Goal: Task Accomplishment & Management: Complete application form

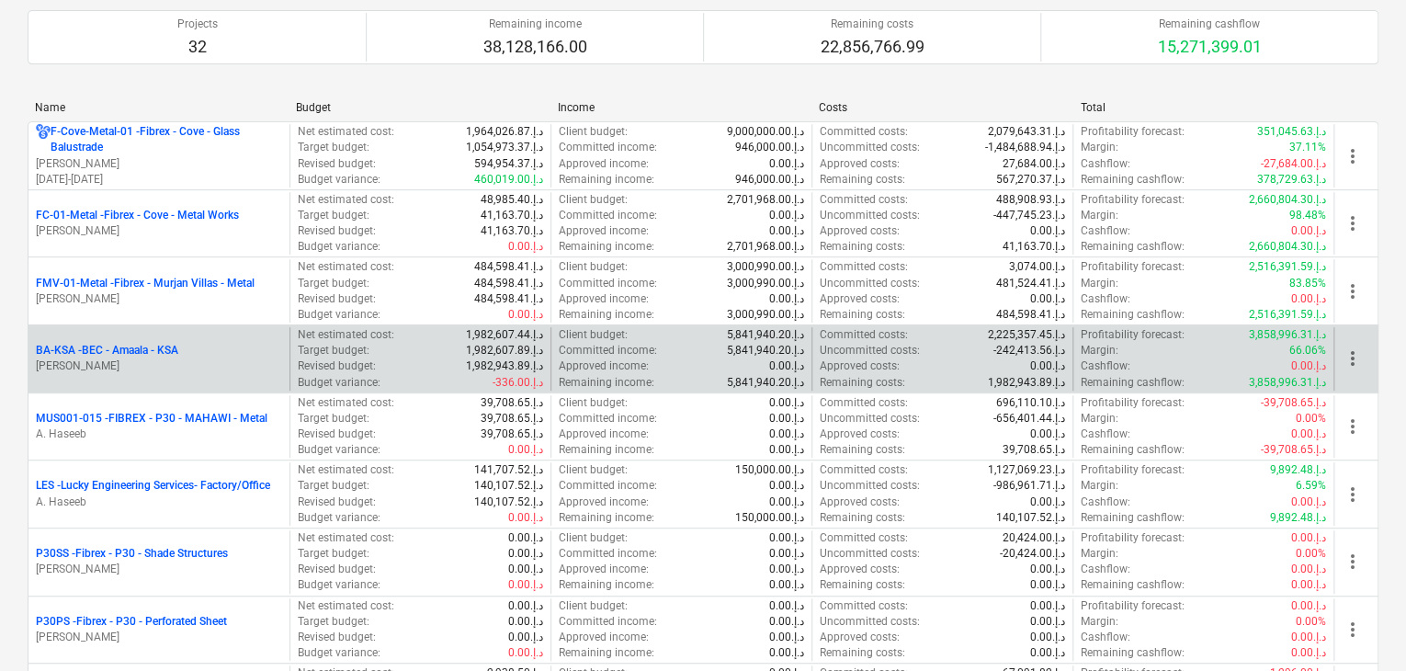
scroll to position [276, 0]
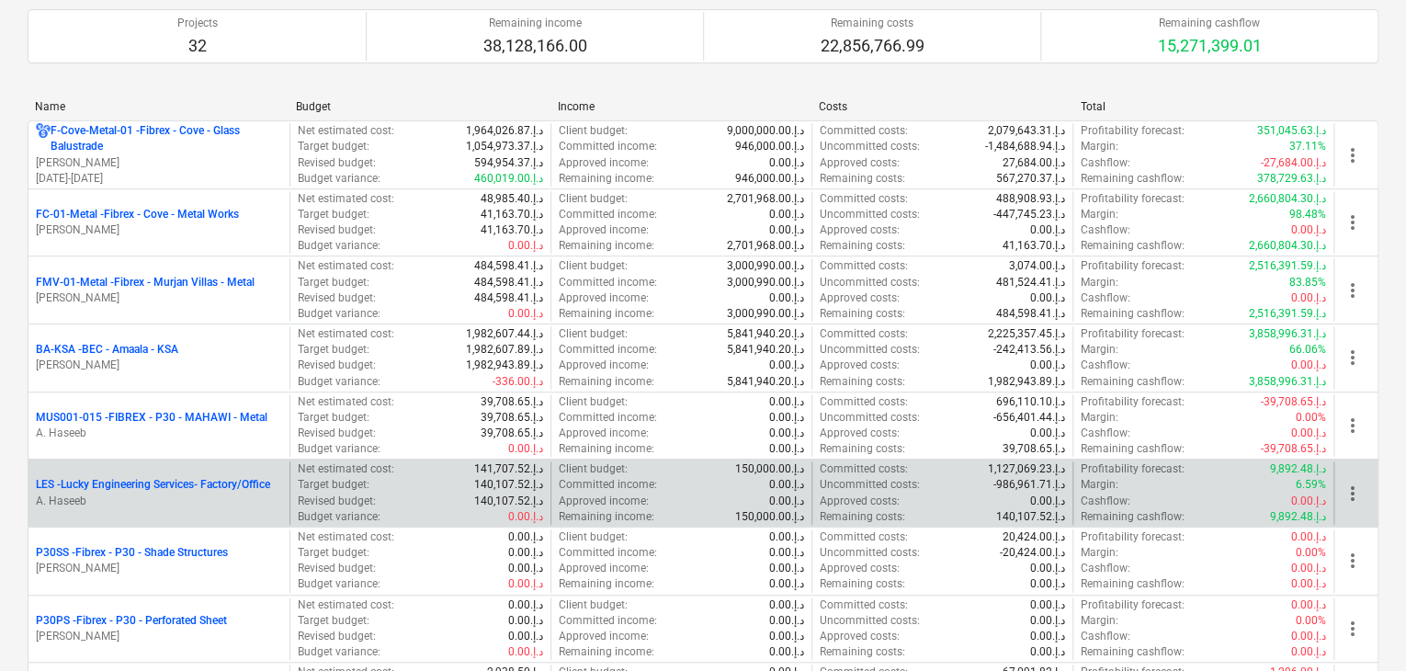
click at [132, 494] on p "A. Haseeb" at bounding box center [159, 501] width 246 height 16
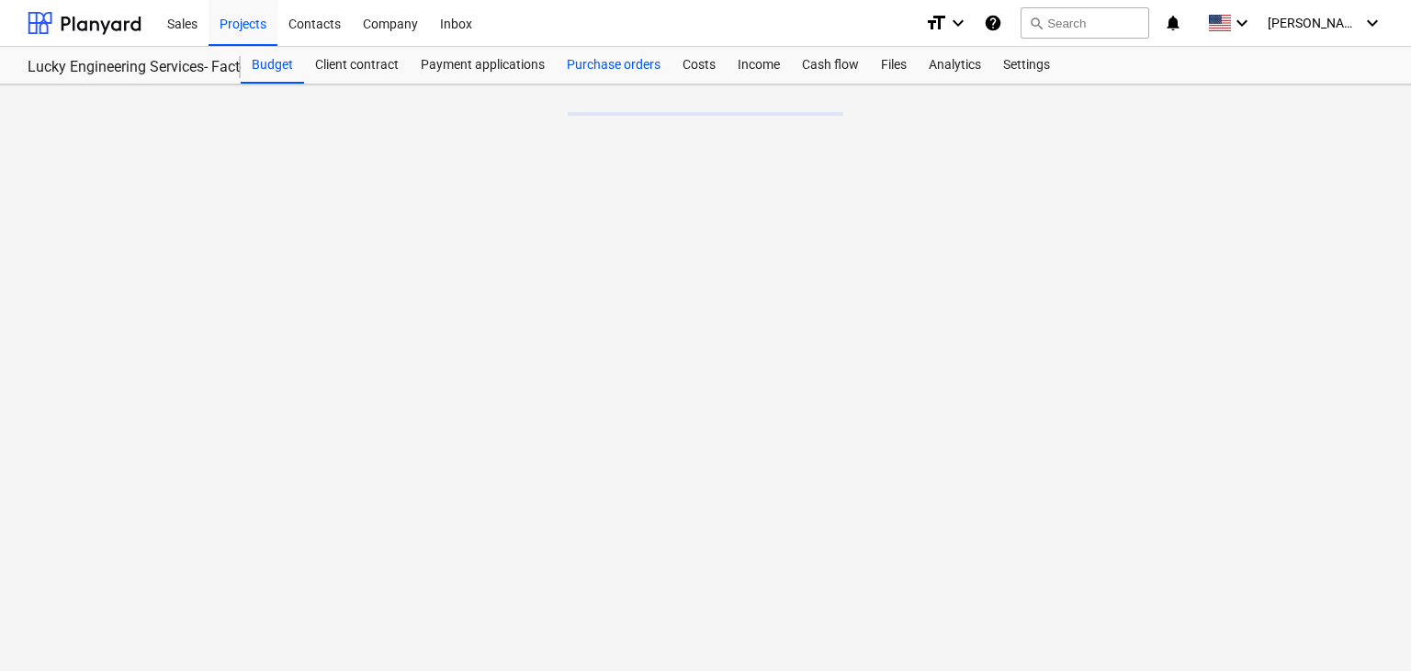
click at [628, 62] on div "Purchase orders" at bounding box center [614, 65] width 116 height 37
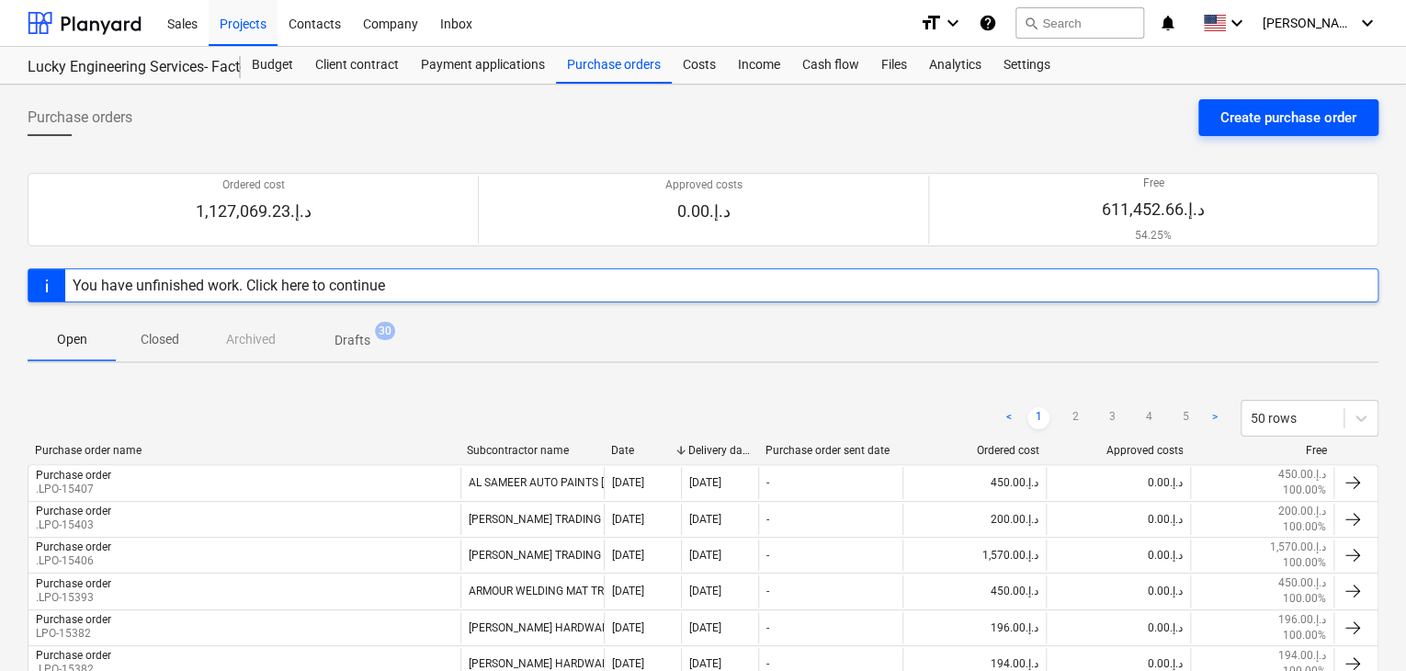
click at [1239, 123] on div "Create purchase order" at bounding box center [1288, 118] width 136 height 24
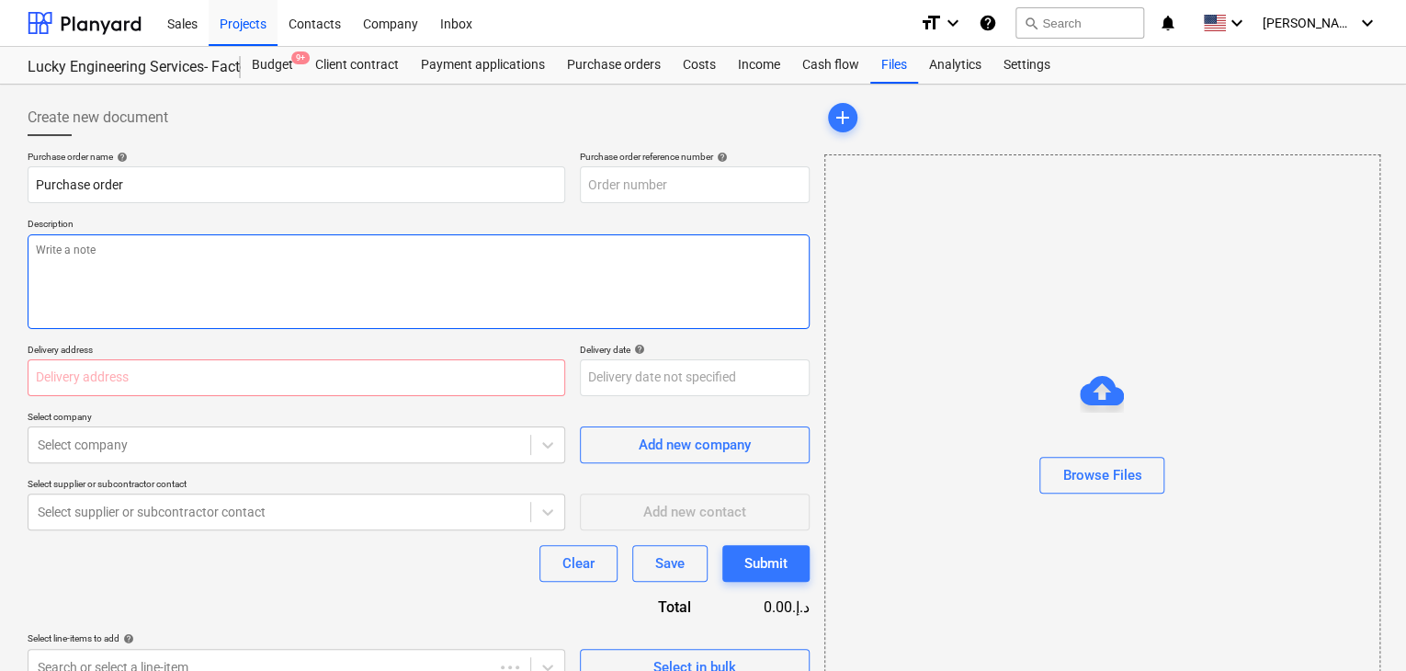
type textarea "x"
type input "LES-PO-504"
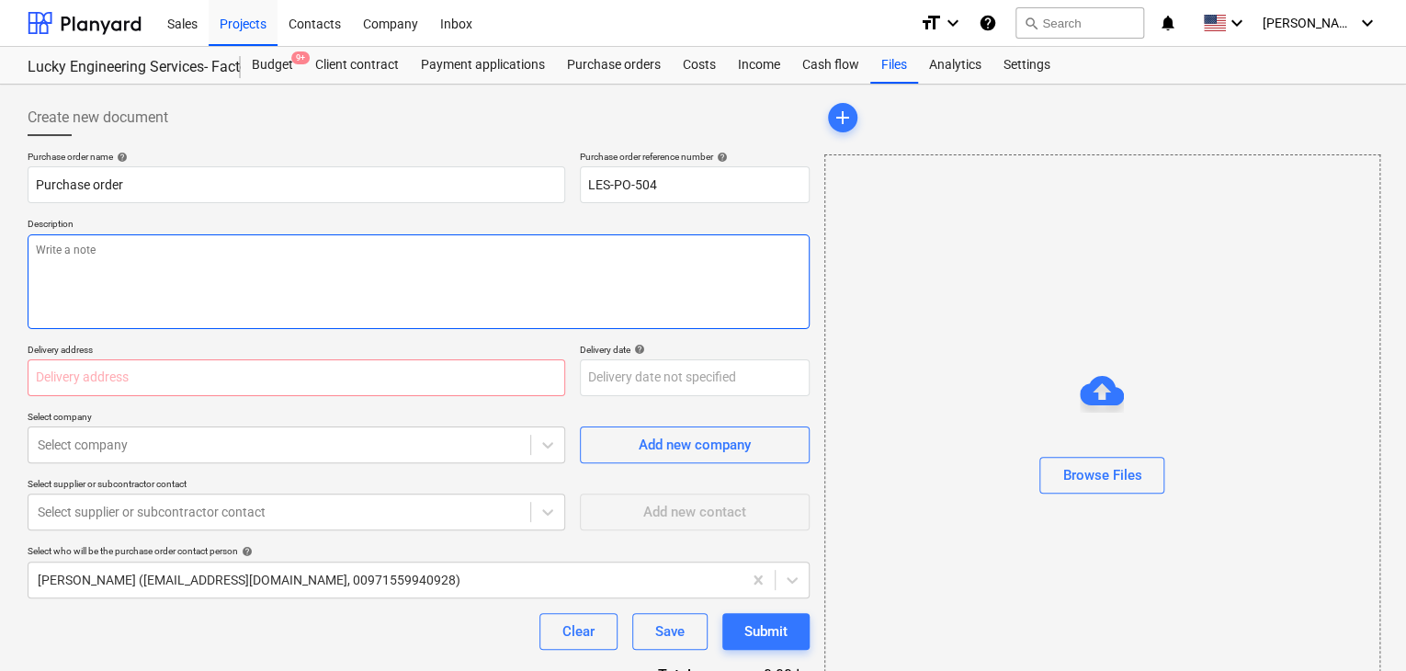
click at [540, 302] on textarea at bounding box center [419, 281] width 782 height 95
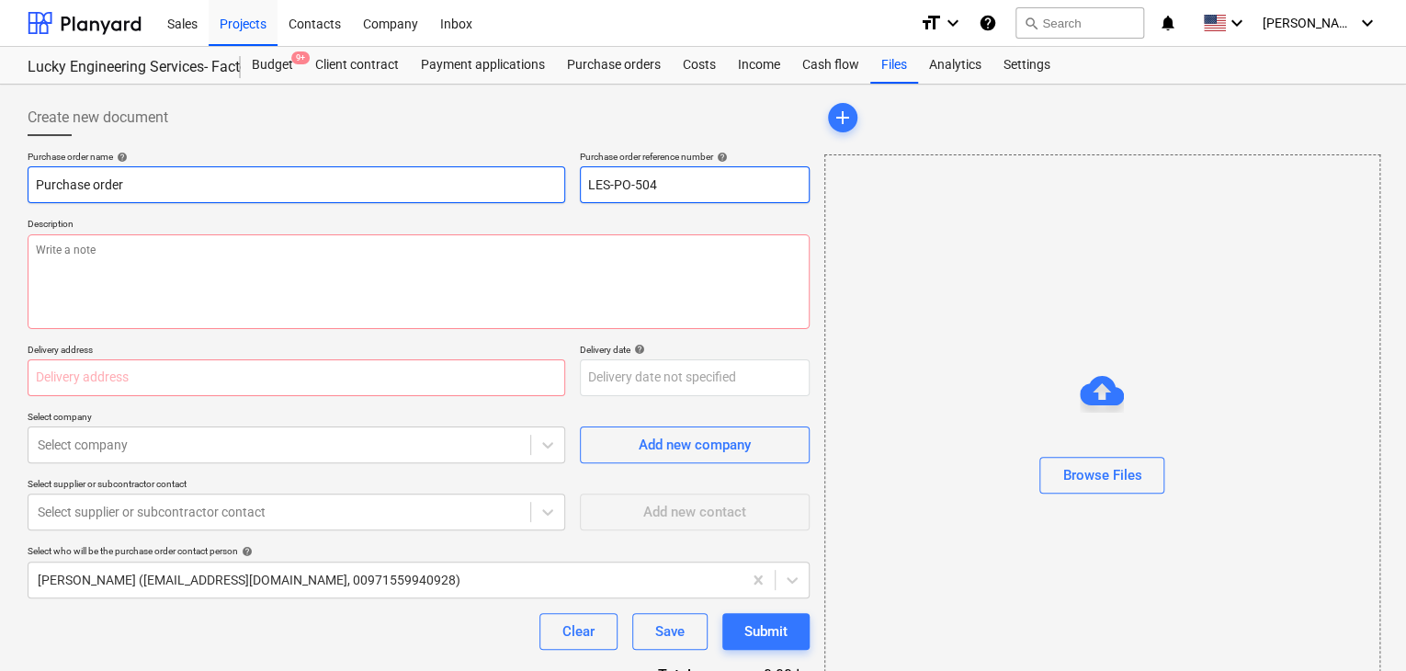
drag, startPoint x: 672, startPoint y: 188, endPoint x: 393, endPoint y: 188, distance: 278.4
click at [393, 188] on div "Purchase order name help Purchase order Purchase order reference number help LE…" at bounding box center [419, 177] width 782 height 52
type textarea "x"
type input "."
type textarea "x"
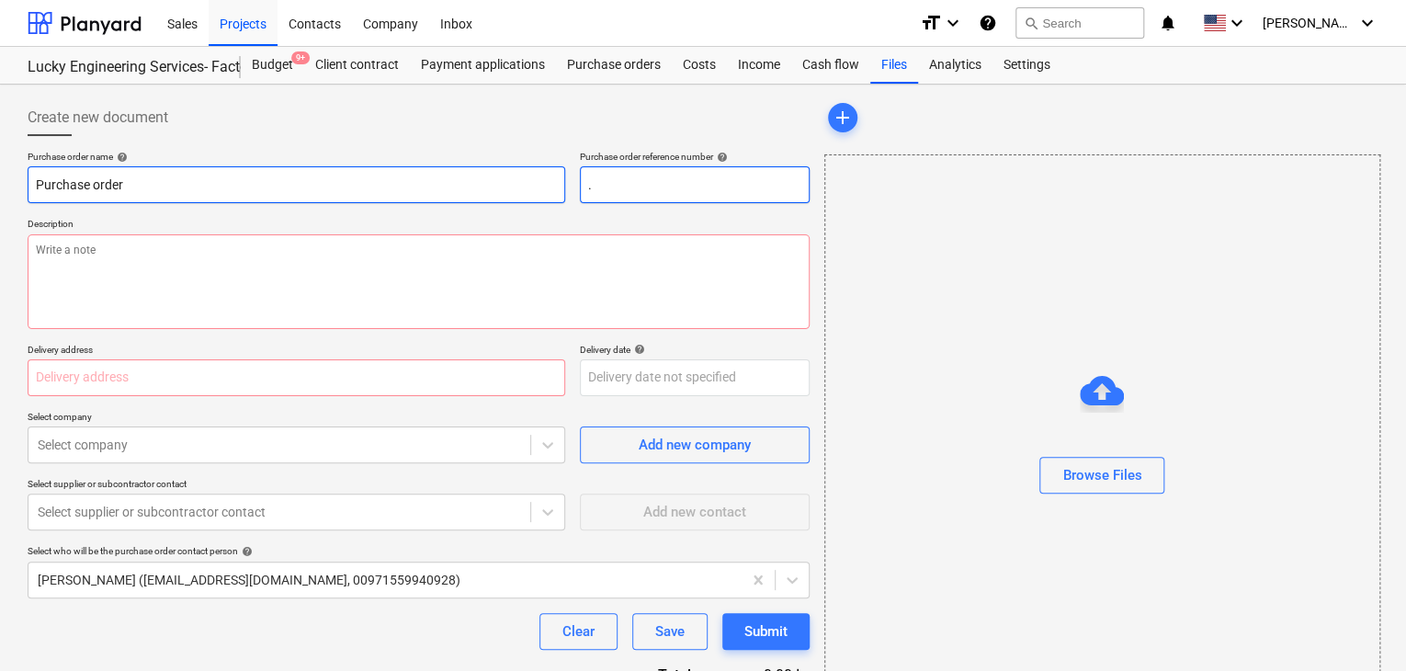
type input ".L"
type textarea "x"
type input ".LP"
type textarea "x"
type input ".LPO"
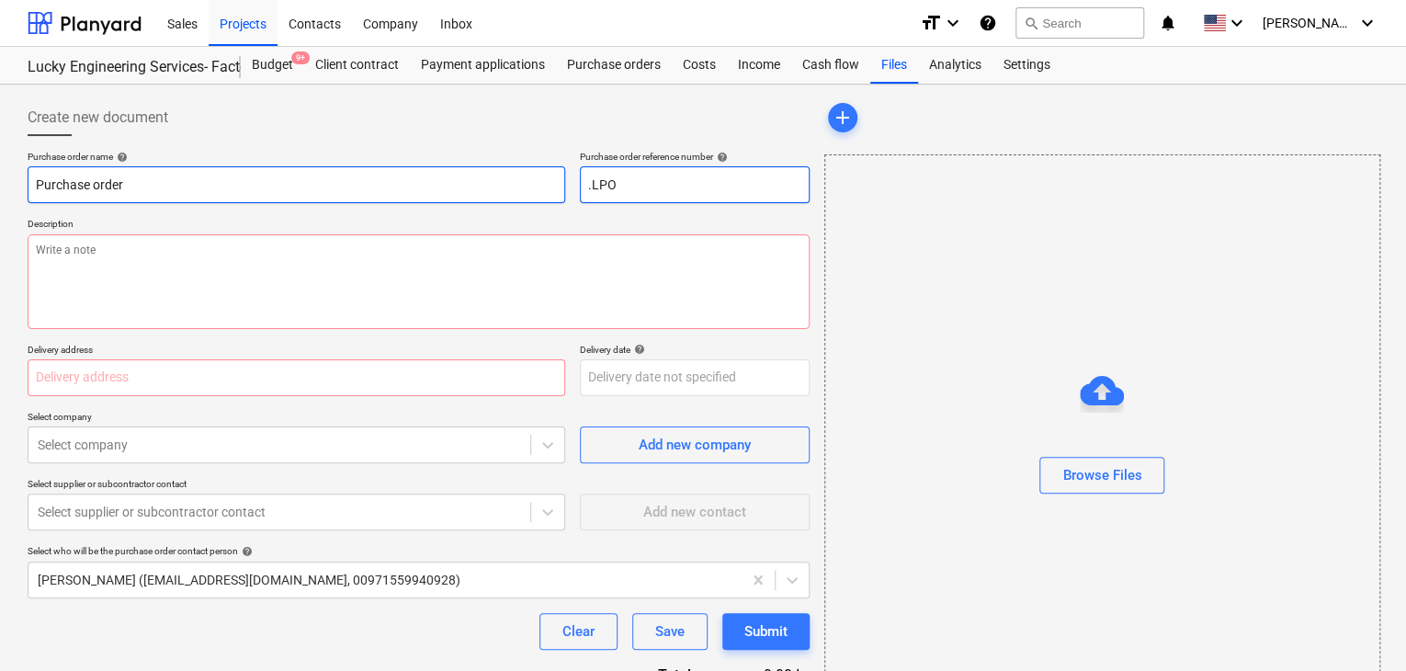
type textarea "x"
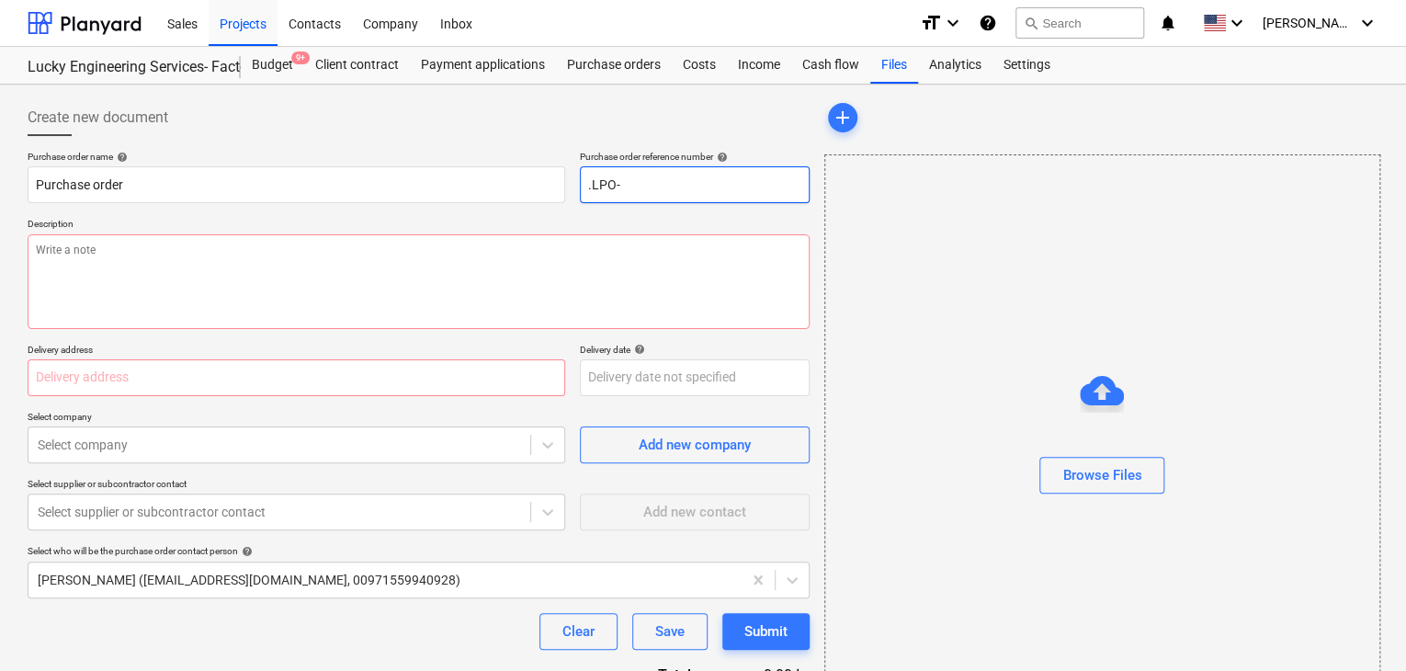
type input ".LPO-"
type textarea "x"
type input ".LPO-1"
type textarea "x"
type input ".LPO-15"
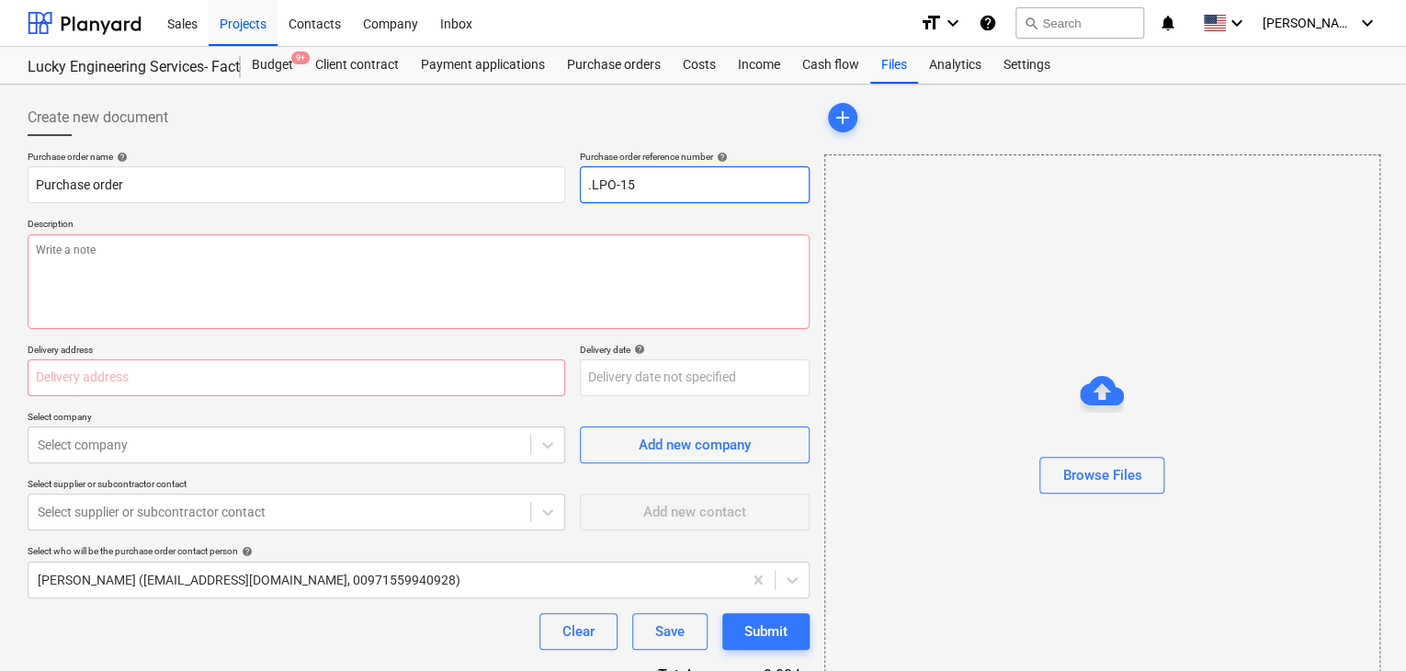
type textarea "x"
type input ".LPO-154"
type textarea "x"
type input ".LPO-1541"
type textarea "x"
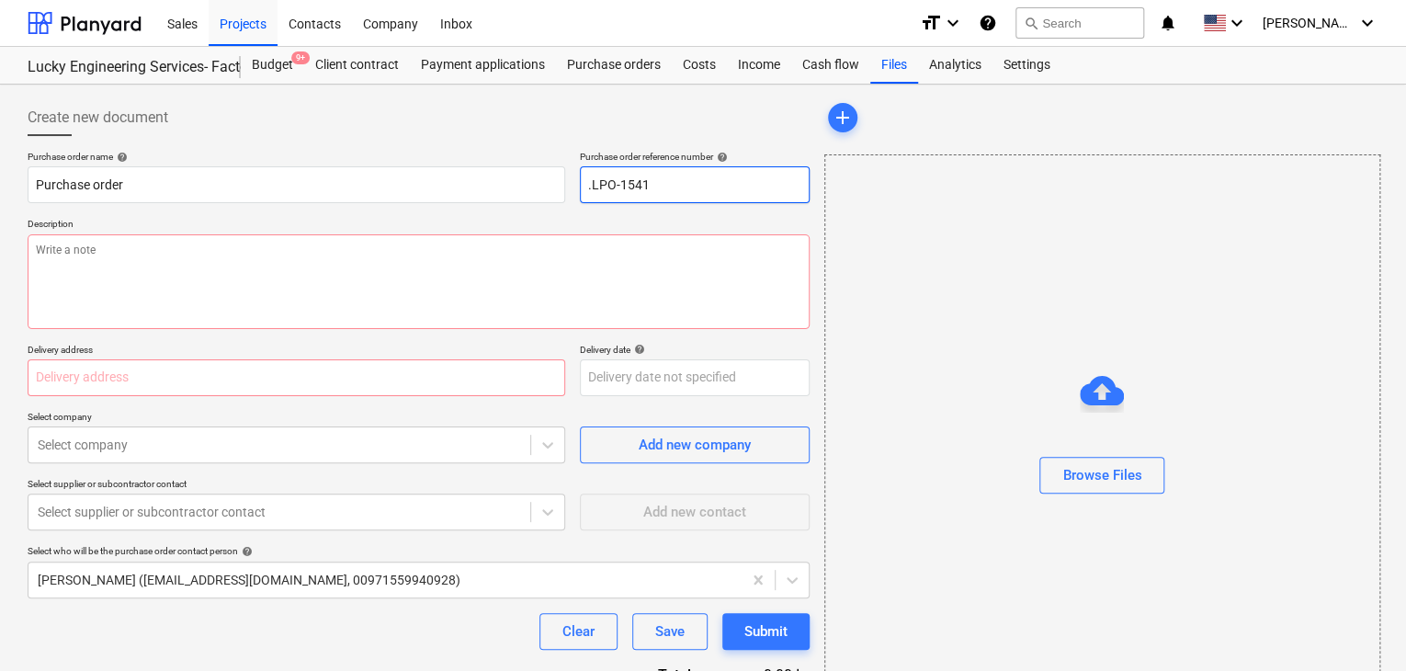
type input ".LPO-15417"
type textarea "x"
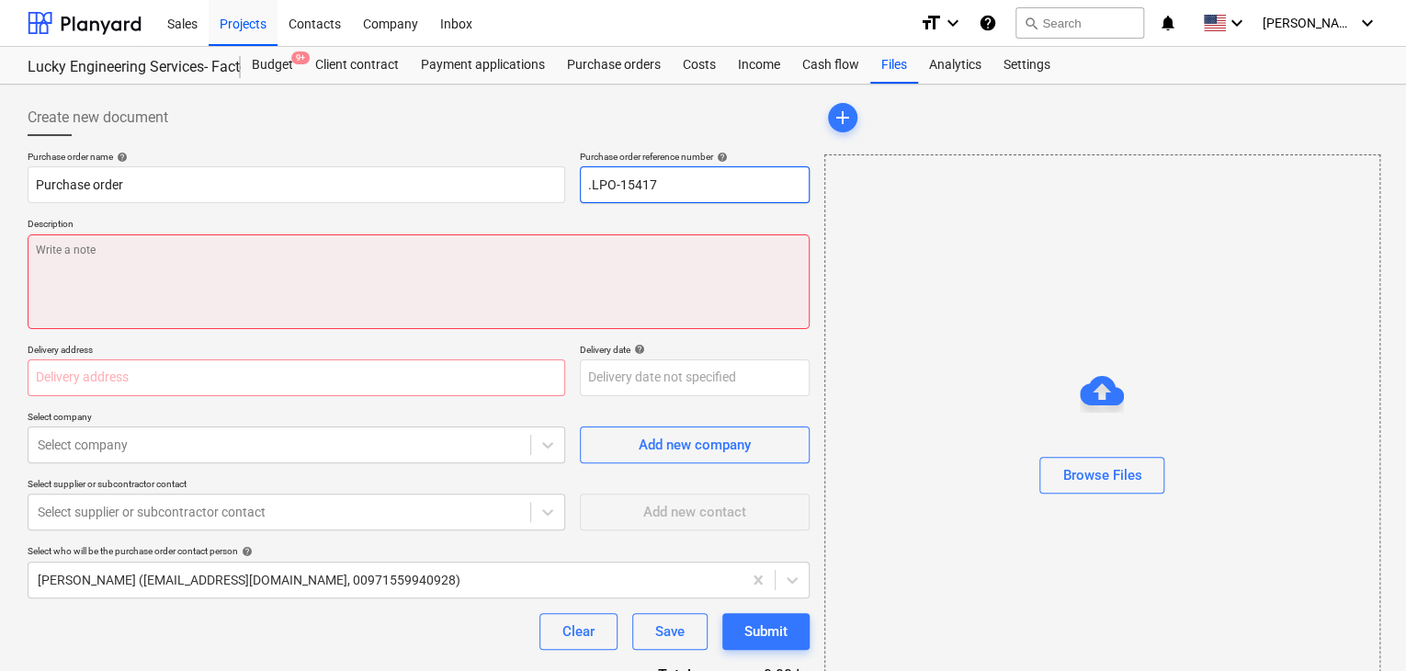
type input ".LPO-15417"
click at [261, 278] on textarea at bounding box center [419, 281] width 782 height 95
type textarea "x"
type textarea "2"
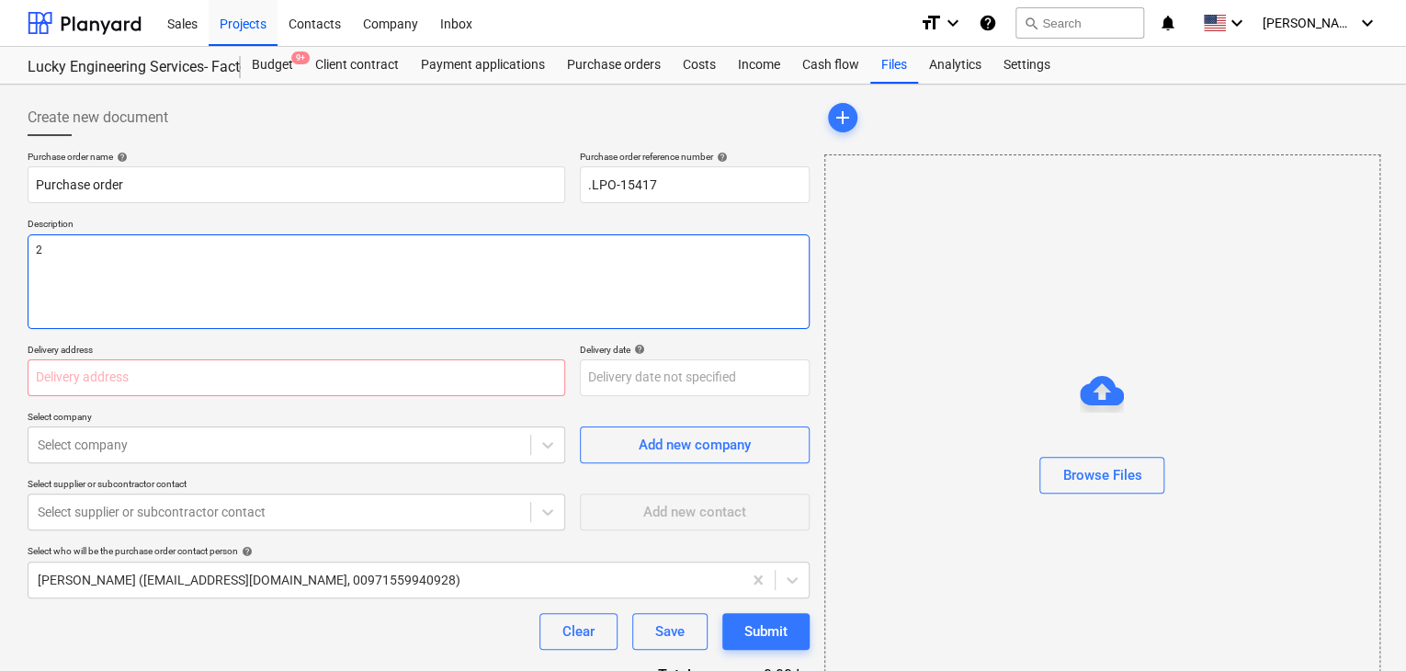
type textarea "x"
type textarea "27"
type textarea "x"
type textarea "27/"
type textarea "x"
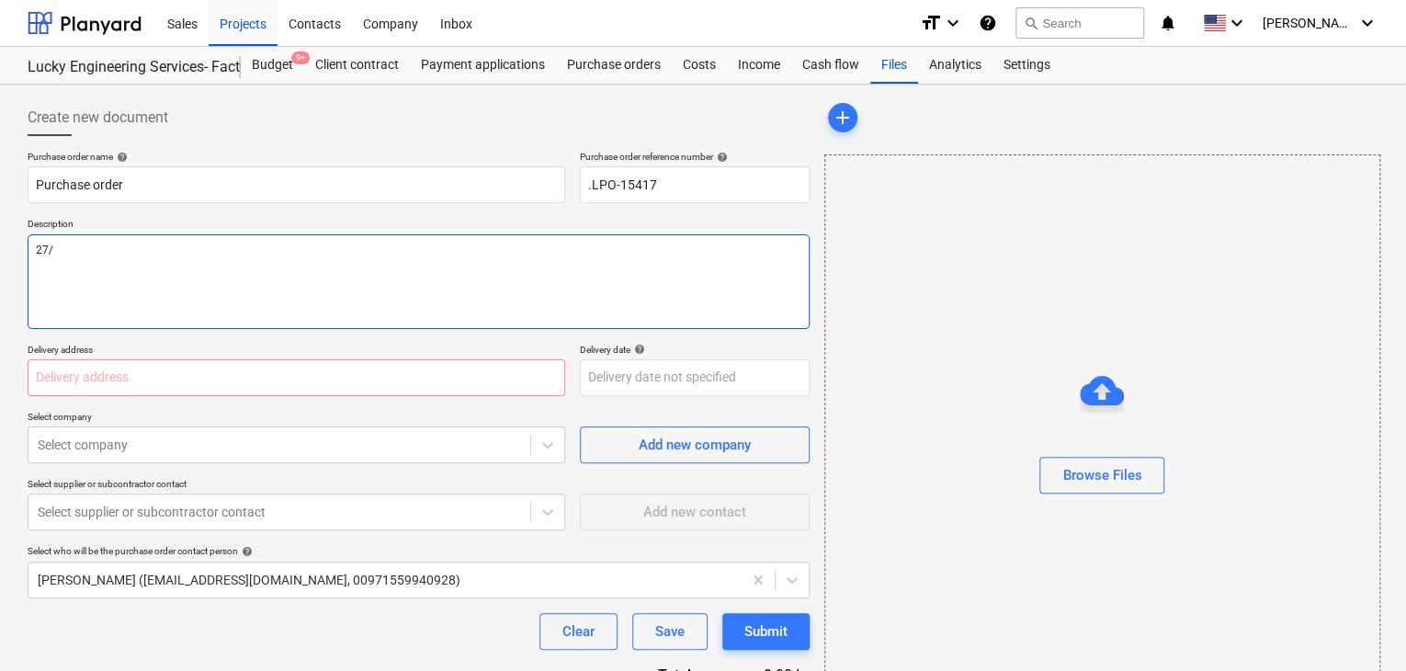
type textarea "27/A"
type textarea "x"
type textarea "27/AU"
type textarea "x"
type textarea "27/AUG"
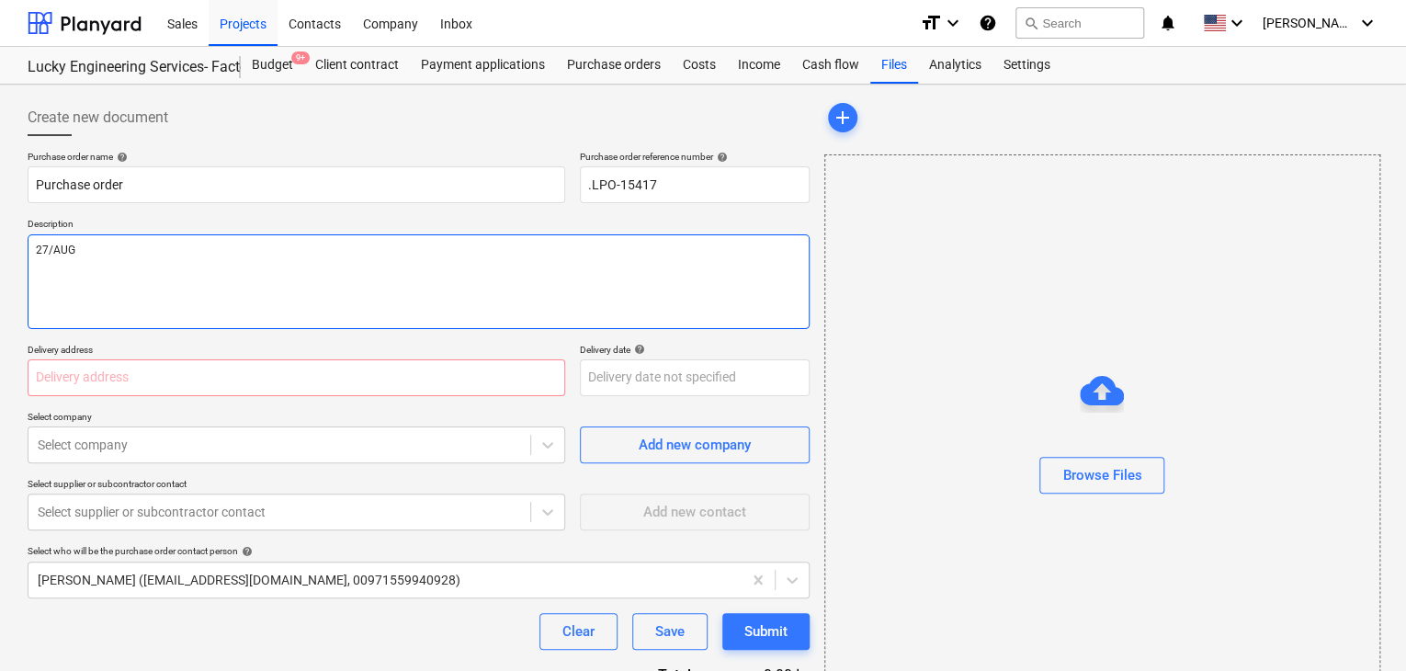
type textarea "x"
type textarea "27/AUG/"
type textarea "x"
type textarea "27/[DATE]"
type textarea "x"
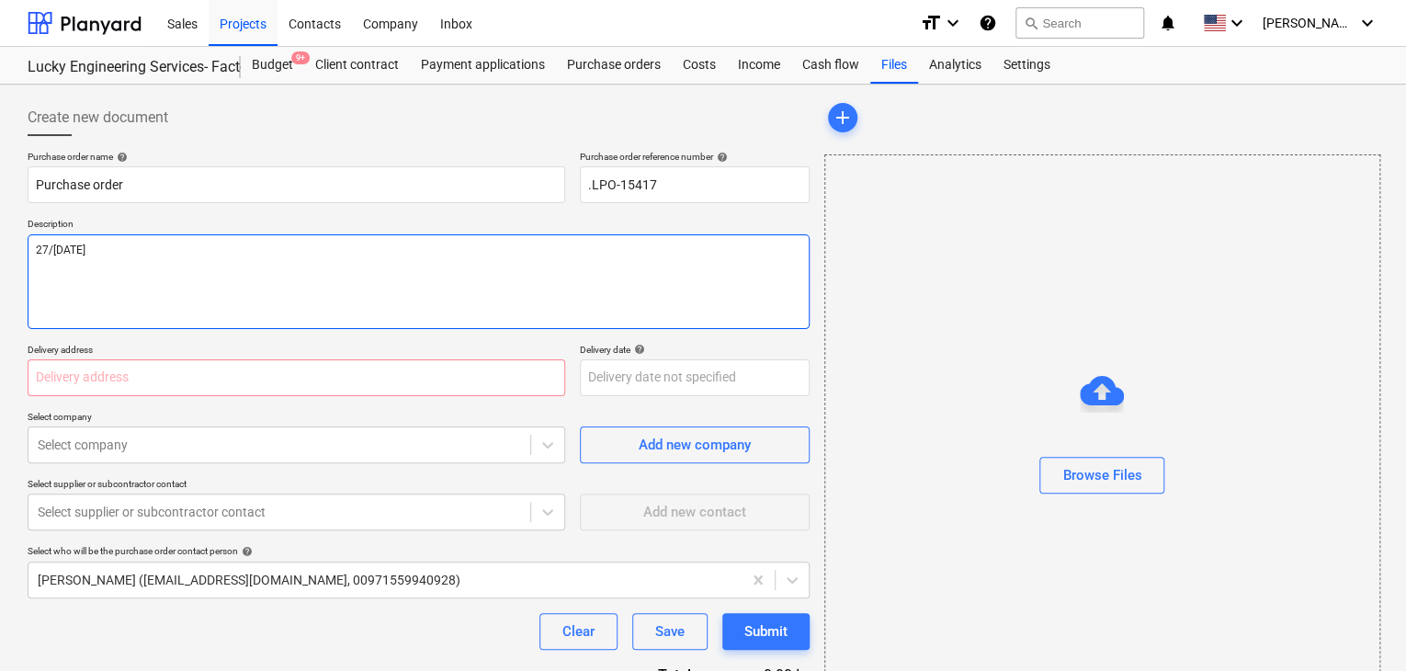
type textarea "[DATE]"
type textarea "x"
type textarea "[DATE]"
type textarea "x"
type textarea "[DATE]"
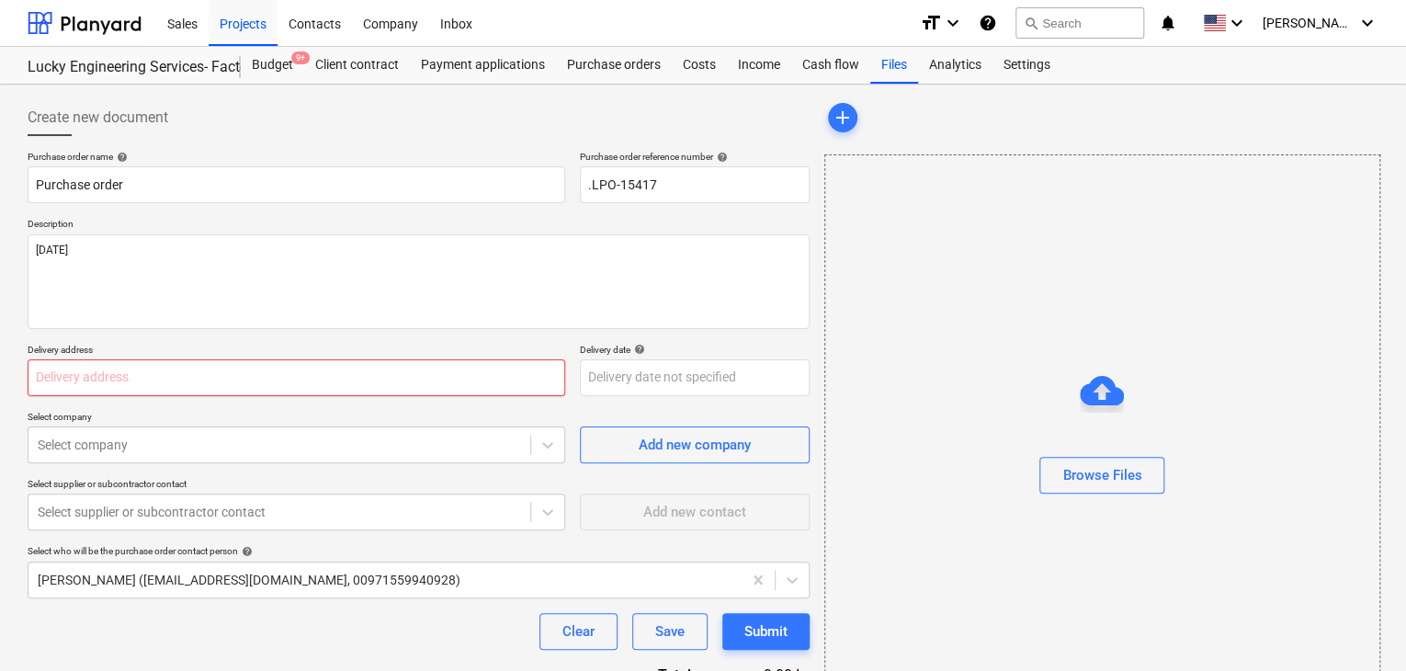
click at [106, 381] on input "text" at bounding box center [297, 377] width 538 height 37
type textarea "x"
type input "L"
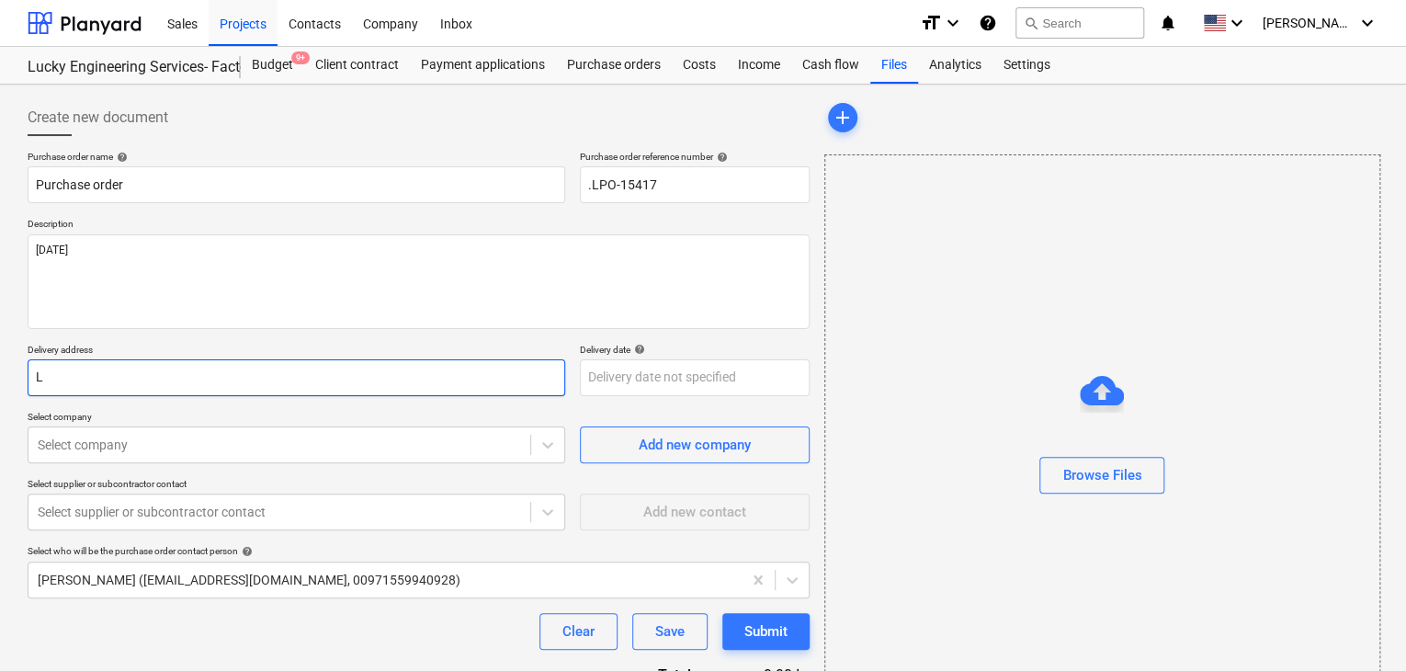
type textarea "x"
type input "LU"
type textarea "x"
type input "LUC"
type textarea "x"
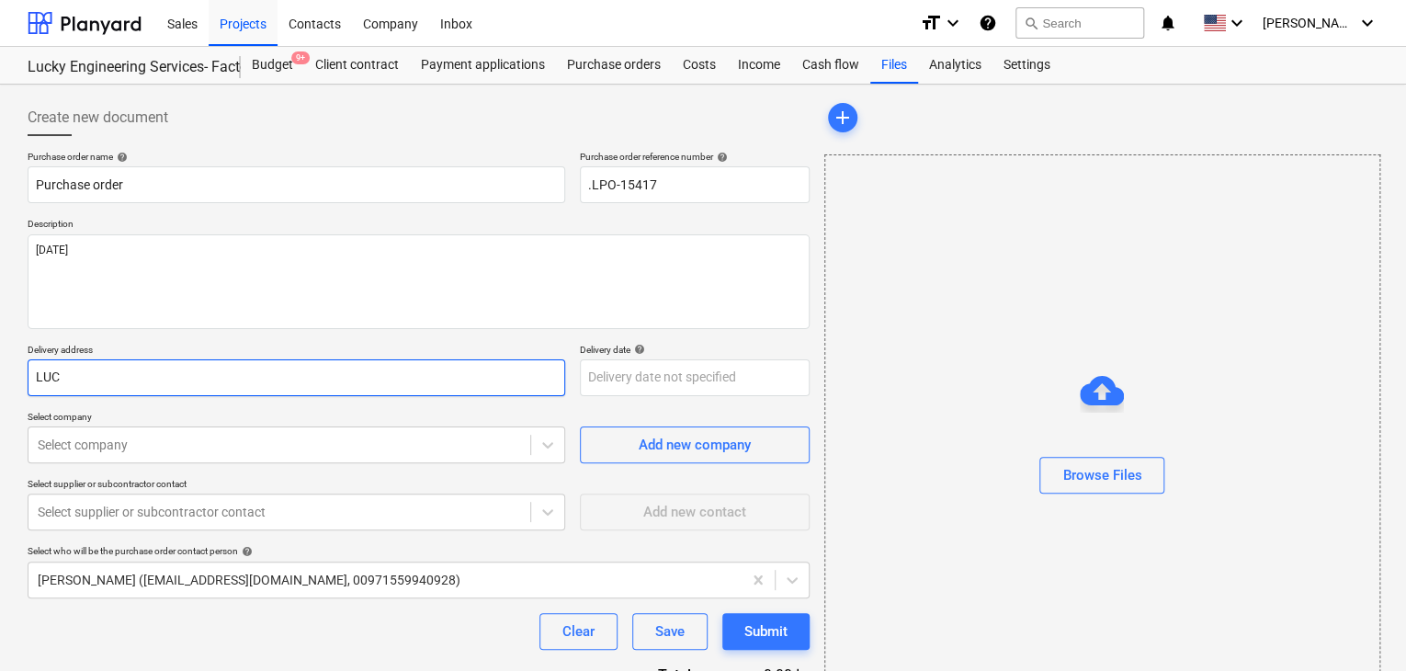
type input "LUCK"
type textarea "x"
type input "LUCKY"
type textarea "x"
type input "LUCKY E"
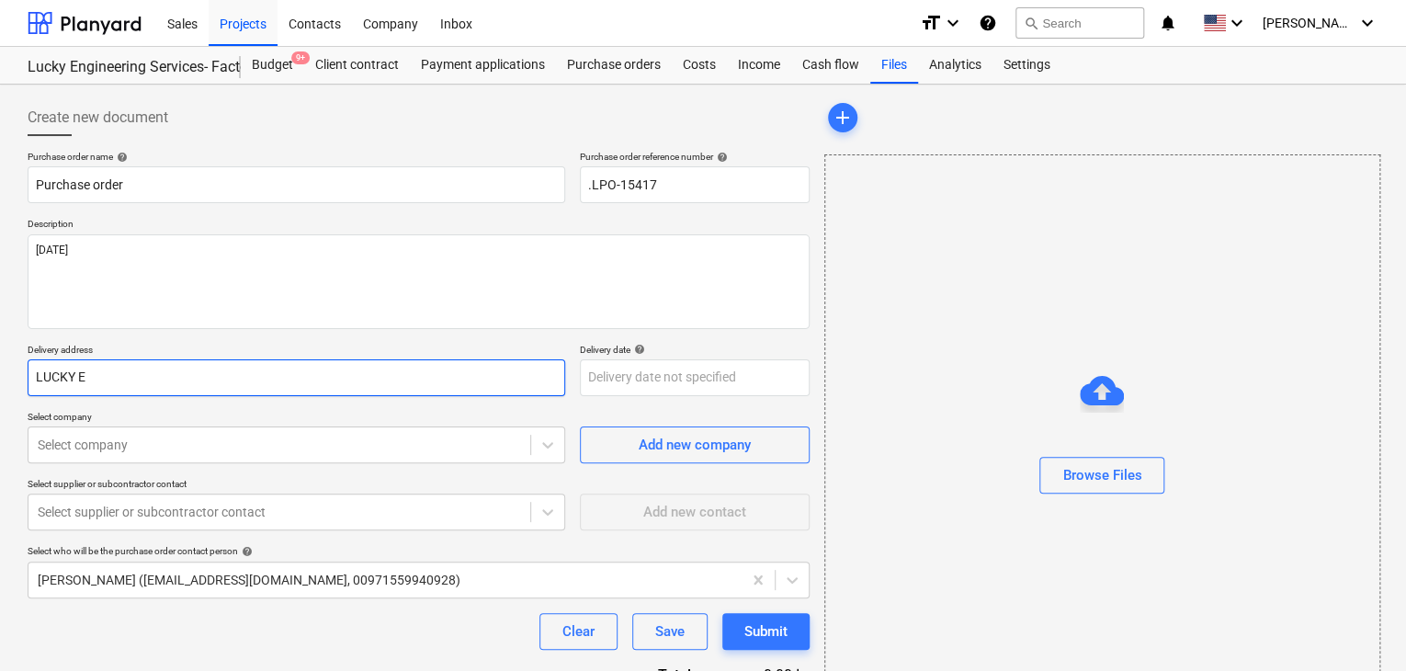
type textarea "x"
type input "LUCKY EN"
type textarea "x"
type input "LUCKY ENG"
type textarea "x"
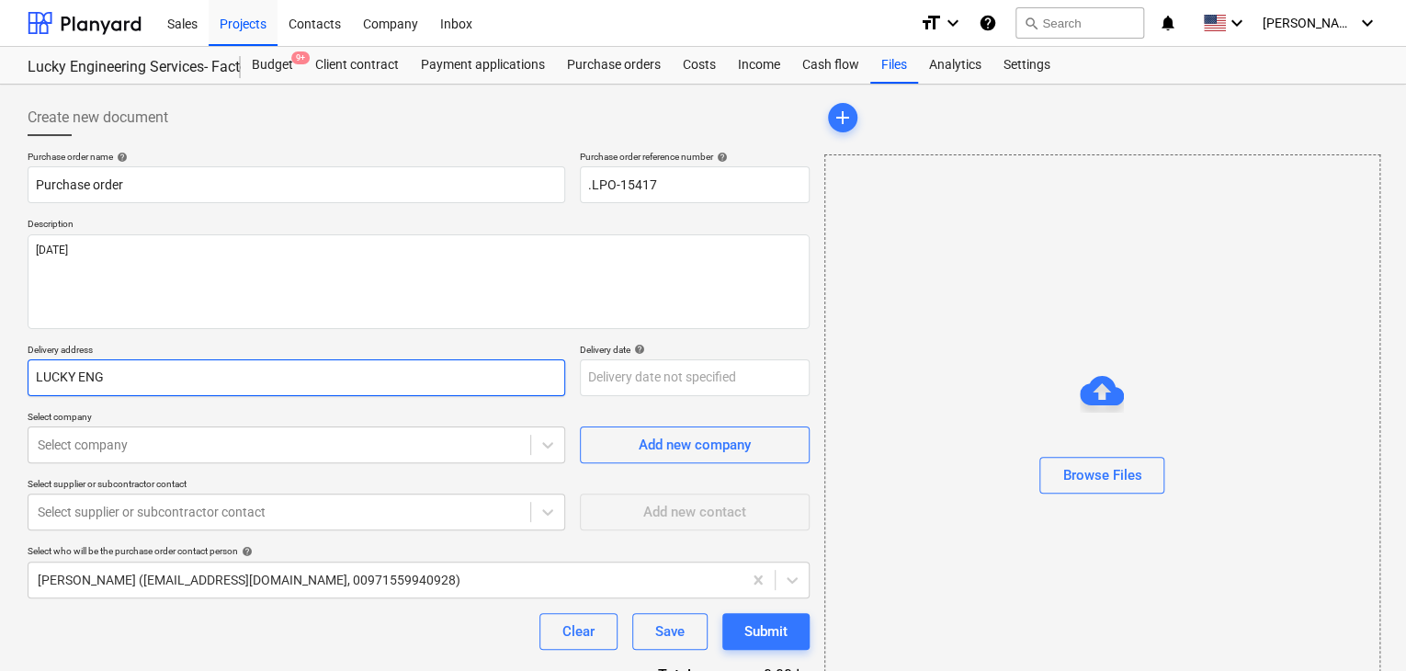
type input "LUCKY ENGI"
type textarea "x"
type input "LUCKY ENGIN"
type textarea "x"
type input "LUCKY ENGINE"
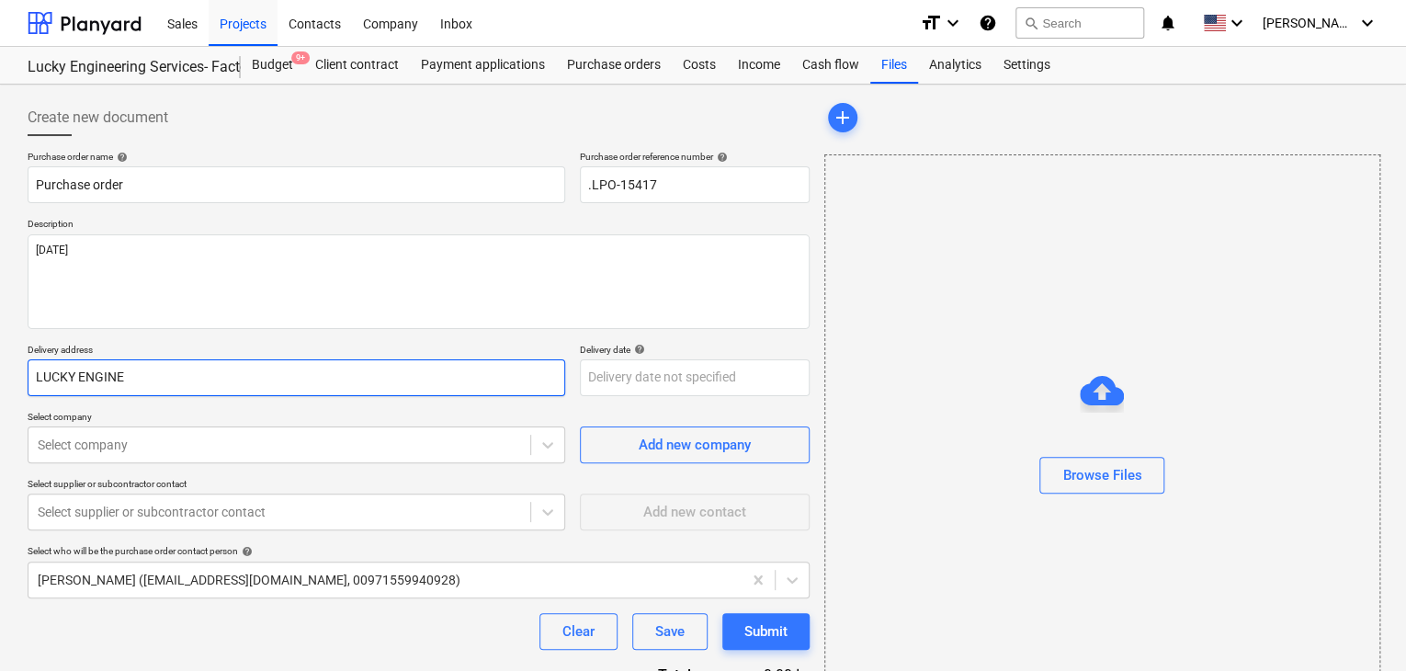
type textarea "x"
type input "LUCKY ENGINEE"
type textarea "x"
type input "LUCKY ENGINEERI"
type textarea "x"
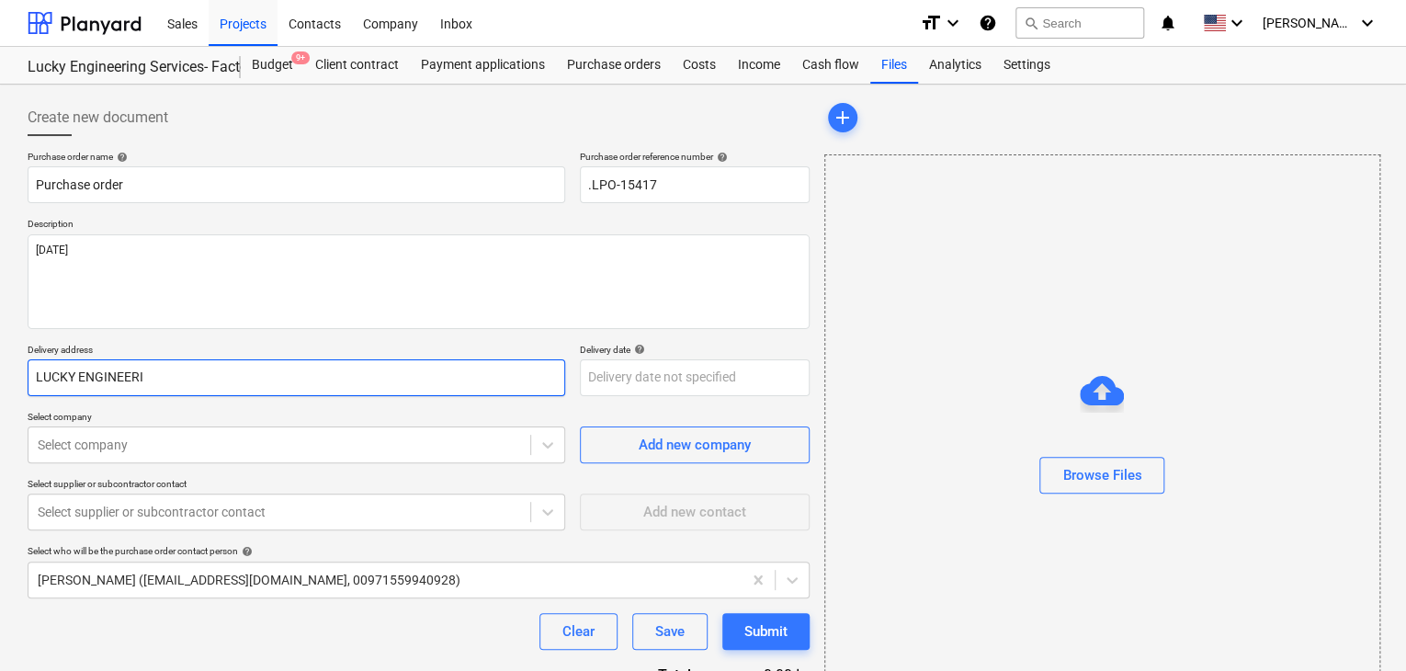
type input "LUCKY ENGINEERIN"
type textarea "x"
type input "LUCKY ENGINEERING"
type textarea "x"
type input "LUCKY ENGINEERING"
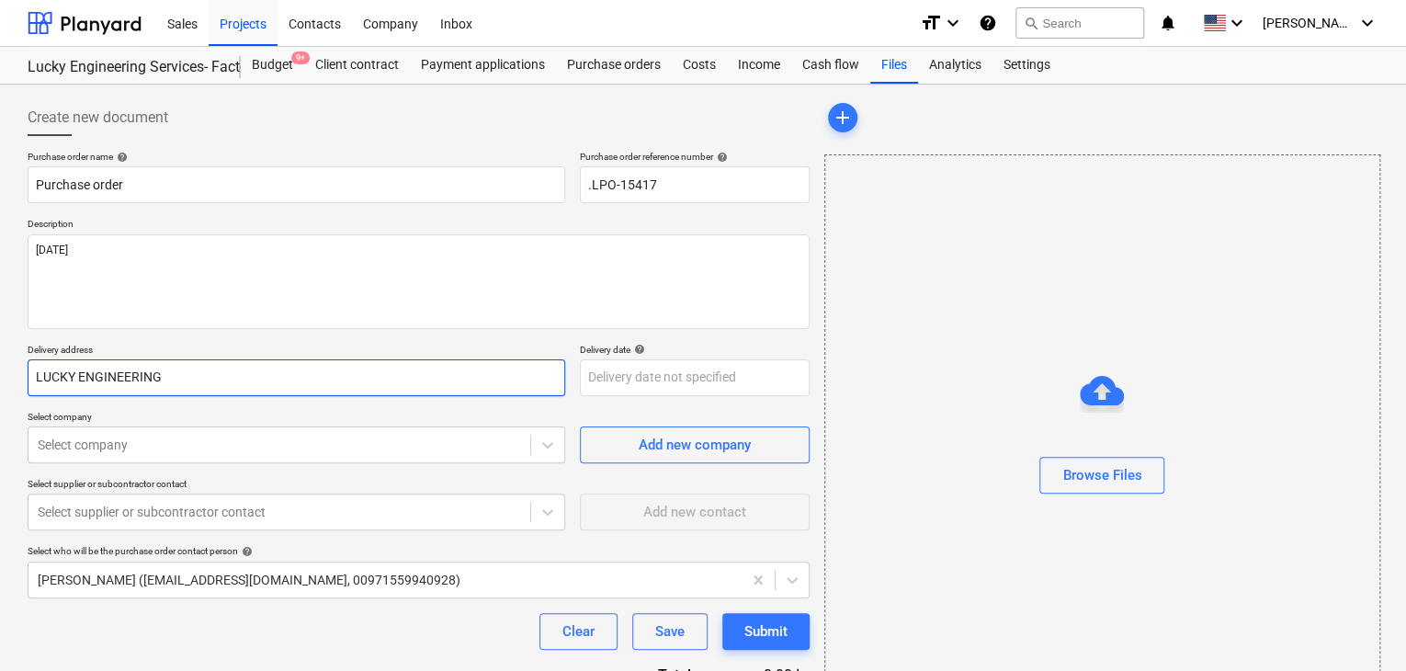
type textarea "x"
type input "LUCKY ENGINEERING S"
type textarea "x"
type input "LUCKY ENGINEERING SE"
type textarea "x"
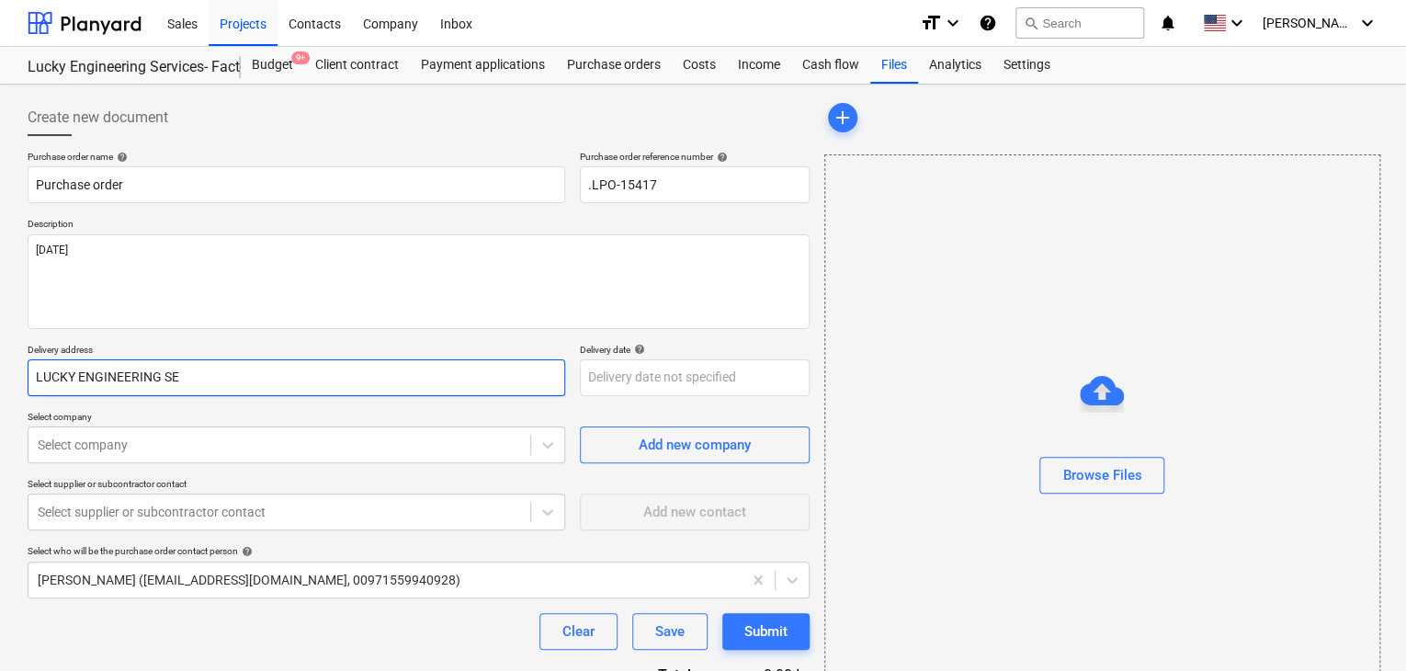
type input "LUCKY ENGINEERING SER"
type textarea "x"
type input "LUCKY ENGINEERING SERV"
type textarea "x"
type input "LUCKY ENGINEERING SERVI"
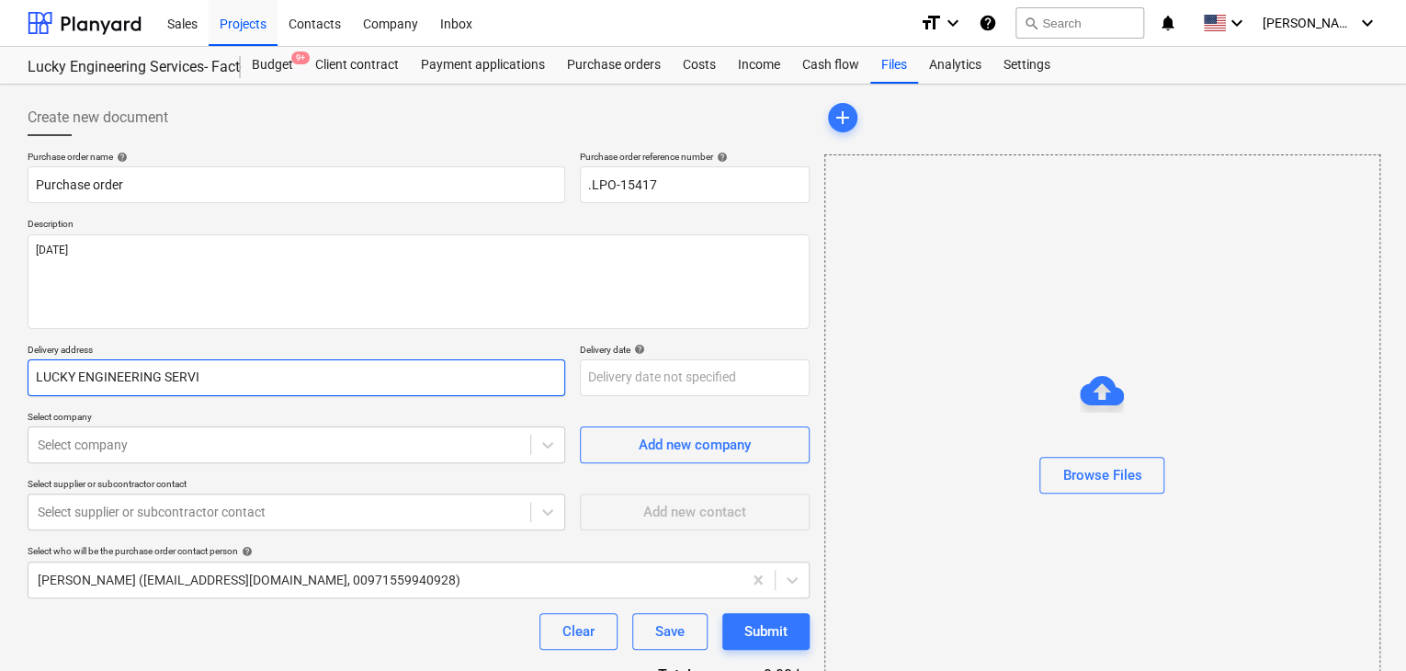
type textarea "x"
type input "LUCKY ENGINEERING SERVIC"
type textarea "x"
type input "LUCKY ENGINEERING SERVICE"
type textarea "x"
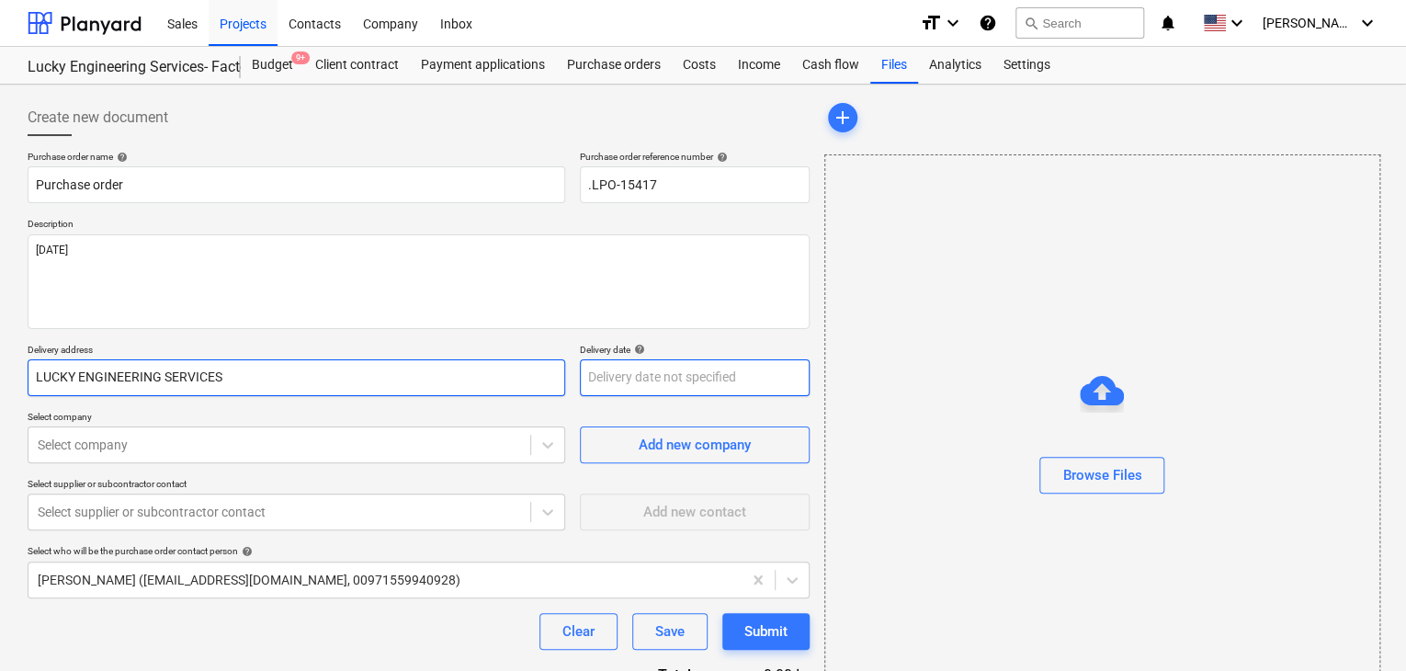
type input "LUCKY ENGINEERING SERVICES"
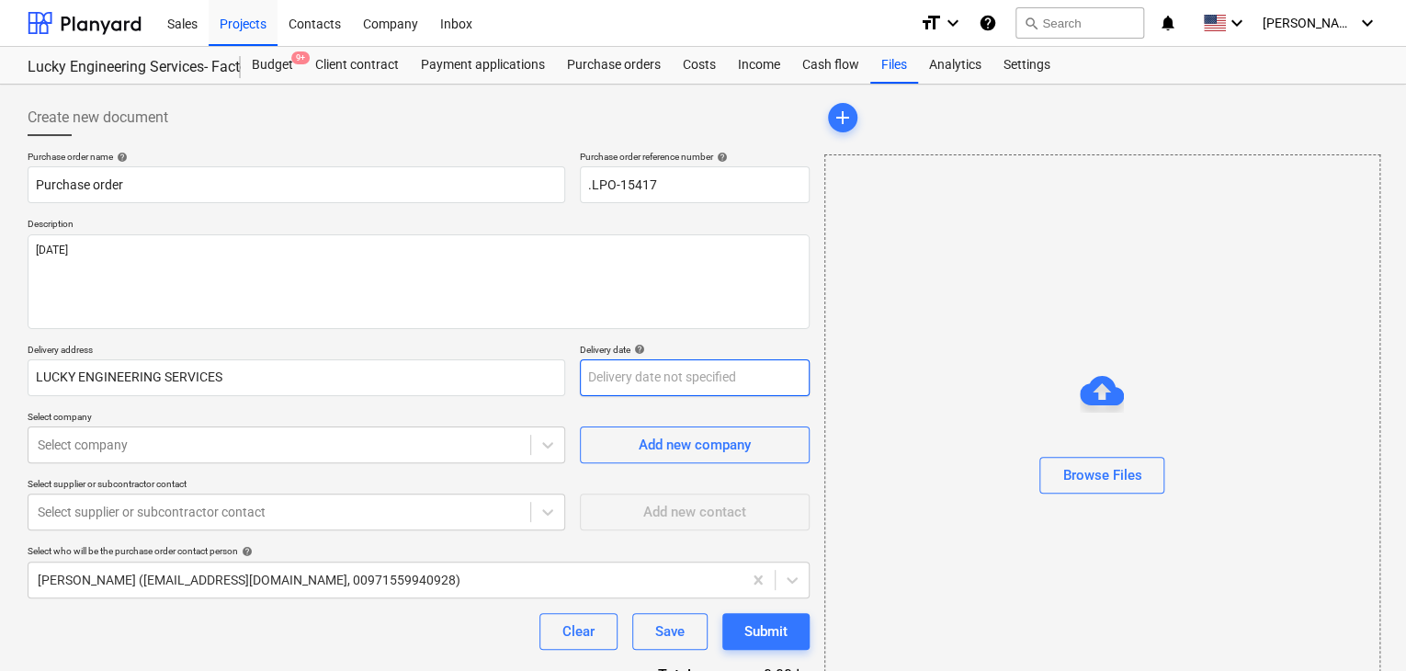
click at [606, 383] on body "Sales Projects Contacts Company Inbox format_size keyboard_arrow_down help sear…" at bounding box center [703, 335] width 1406 height 671
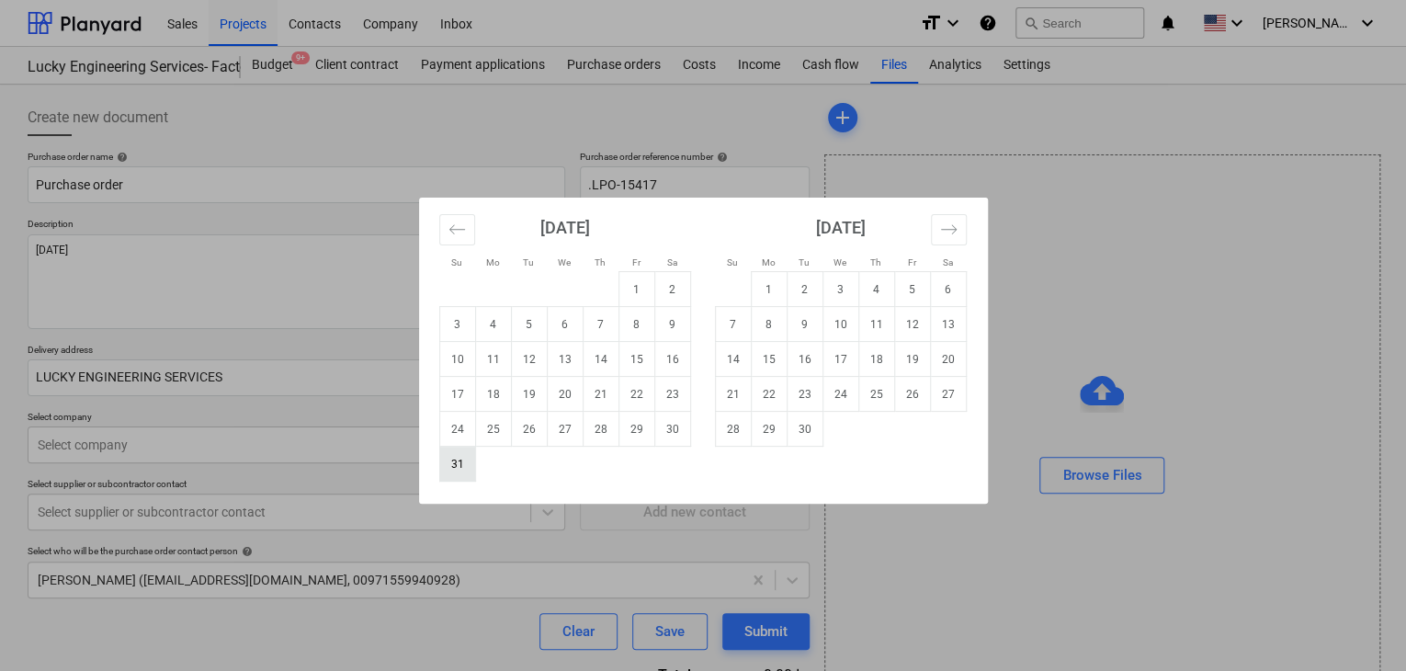
drag, startPoint x: 463, startPoint y: 467, endPoint x: 271, endPoint y: 442, distance: 193.6
click at [456, 467] on td "31" at bounding box center [457, 464] width 36 height 35
type textarea "x"
type input "[DATE]"
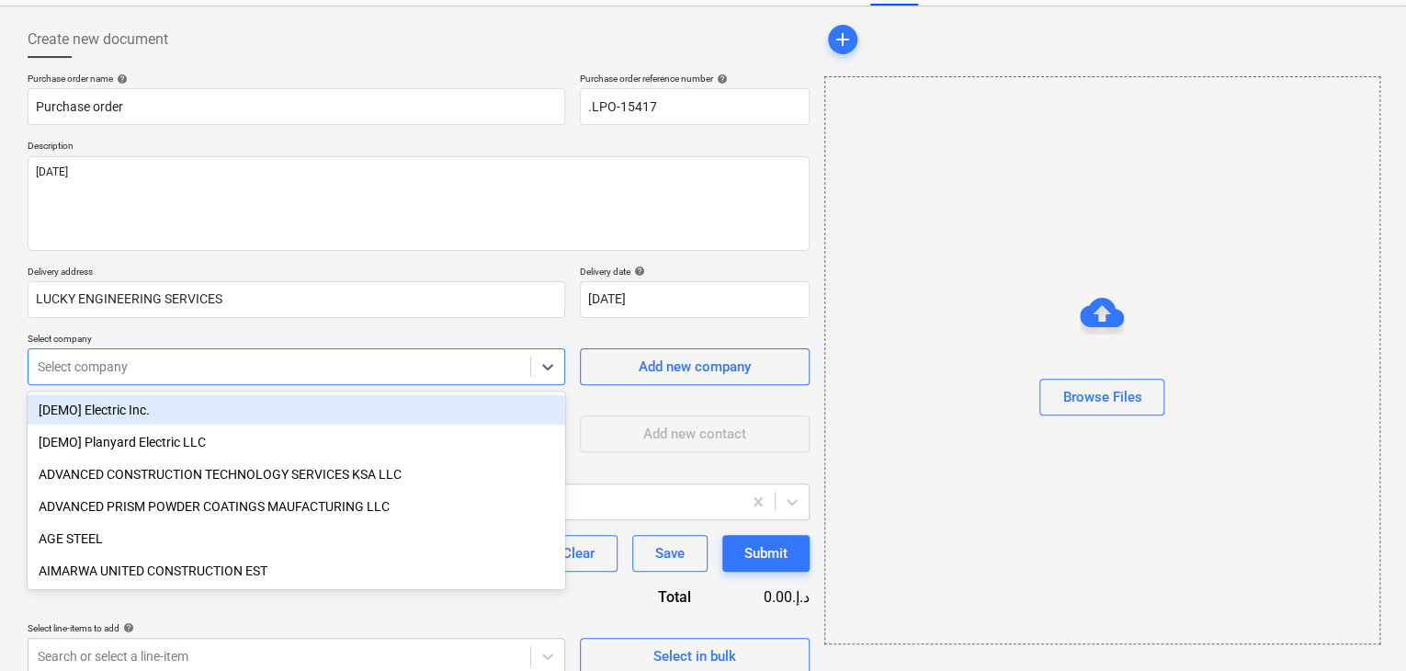
click at [270, 442] on body "Sales Projects Contacts Company Inbox format_size keyboard_arrow_down help sear…" at bounding box center [703, 257] width 1406 height 671
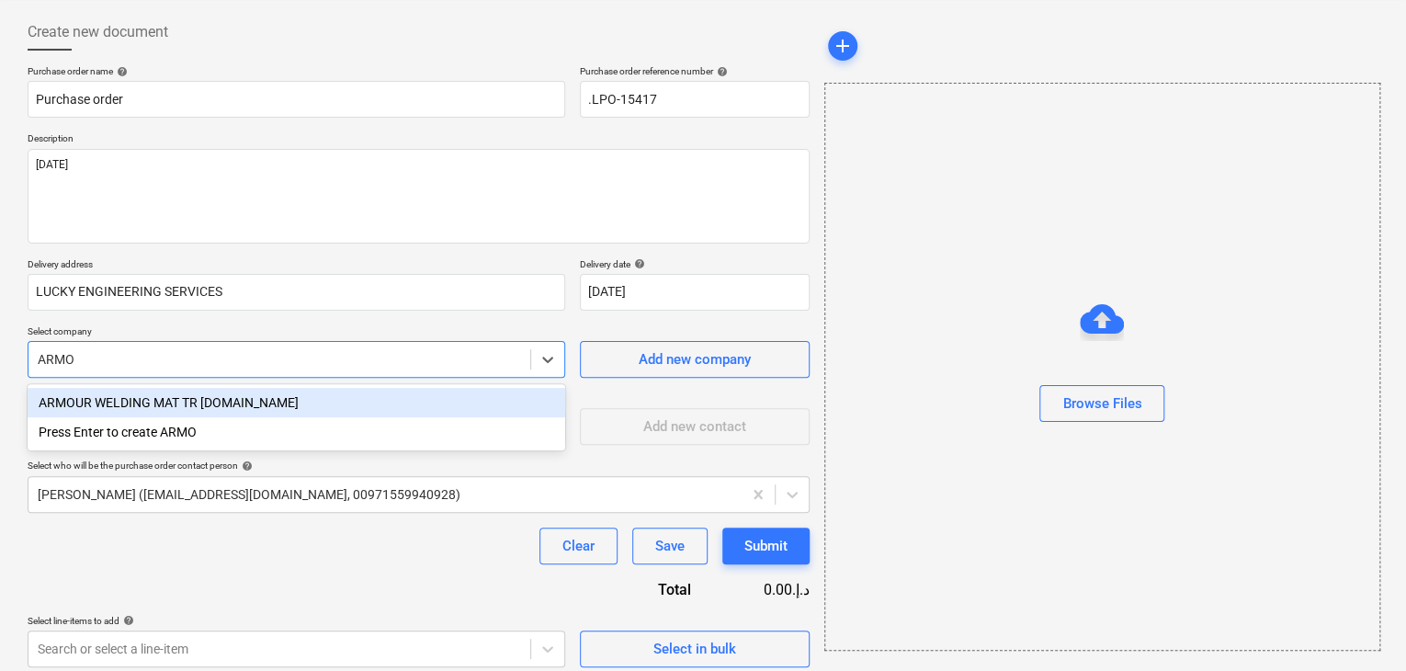
type input "ARMOU"
click at [351, 405] on div "ARMOUR WELDING MAT TR [DOMAIN_NAME]" at bounding box center [297, 402] width 538 height 29
type textarea "x"
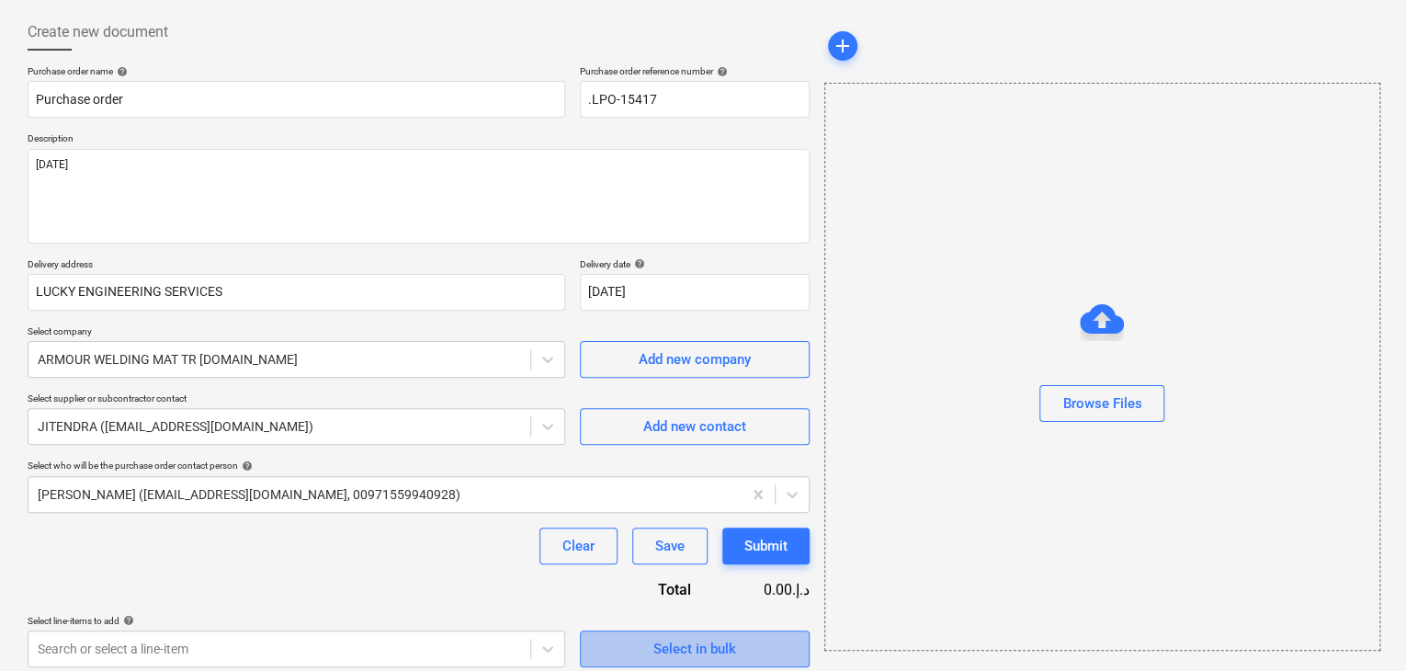
click at [653, 644] on div "Select in bulk" at bounding box center [694, 649] width 83 height 24
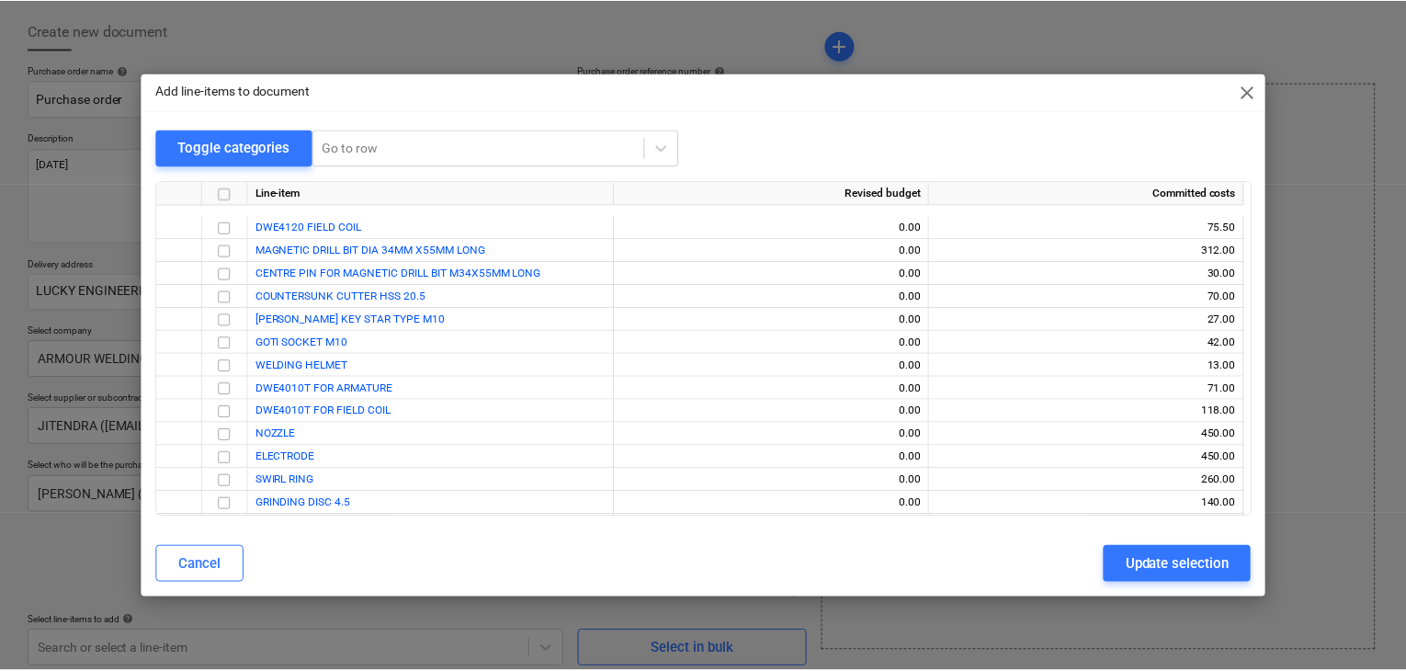
scroll to position [36352, 0]
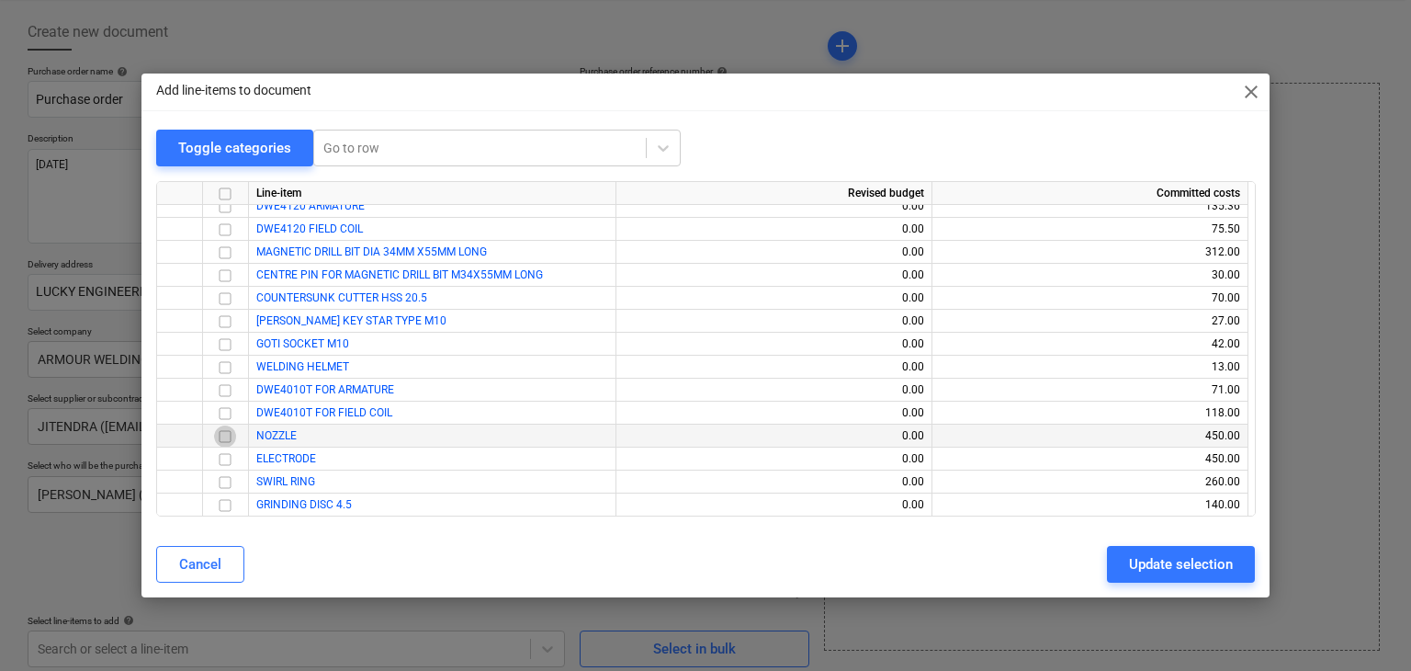
click at [221, 438] on input "checkbox" at bounding box center [225, 436] width 22 height 22
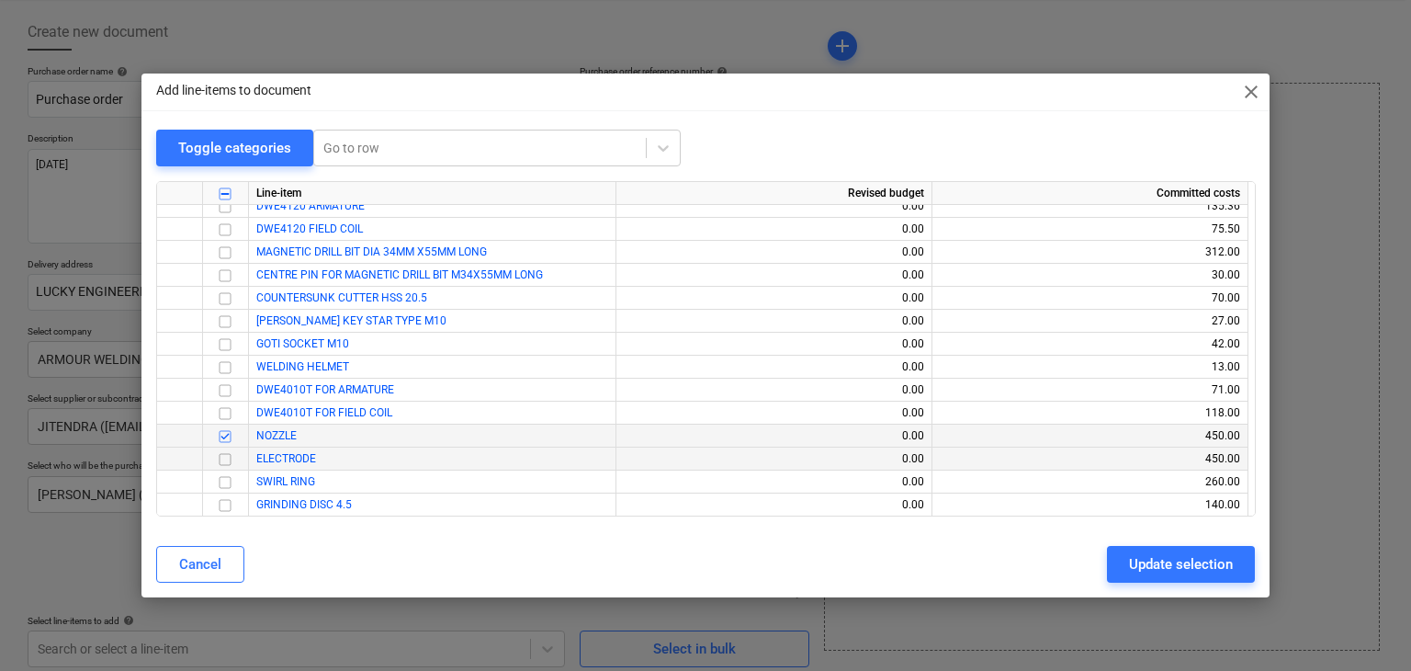
drag, startPoint x: 221, startPoint y: 438, endPoint x: 231, endPoint y: 460, distance: 23.9
click at [231, 460] on input "checkbox" at bounding box center [225, 459] width 22 height 22
drag, startPoint x: 1140, startPoint y: 561, endPoint x: 707, endPoint y: 485, distance: 440.2
click at [1129, 560] on div "Update selection" at bounding box center [1181, 564] width 104 height 24
type textarea "x"
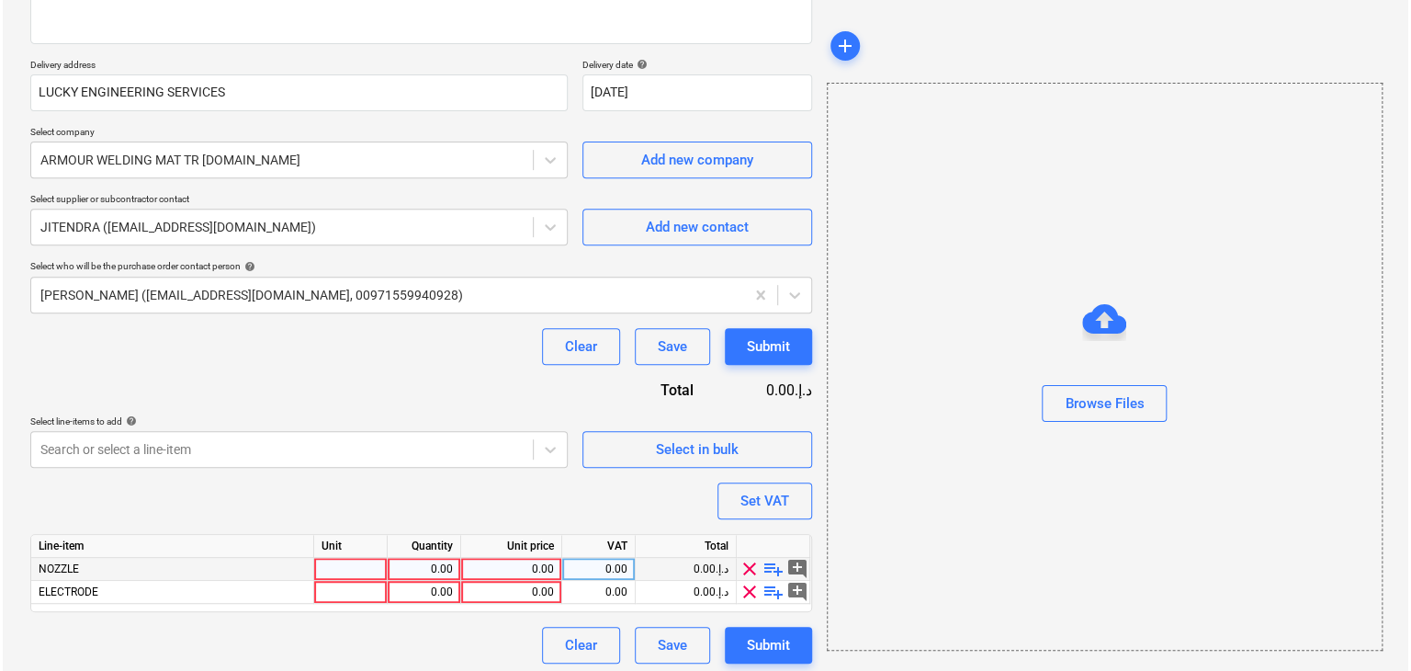
scroll to position [291, 0]
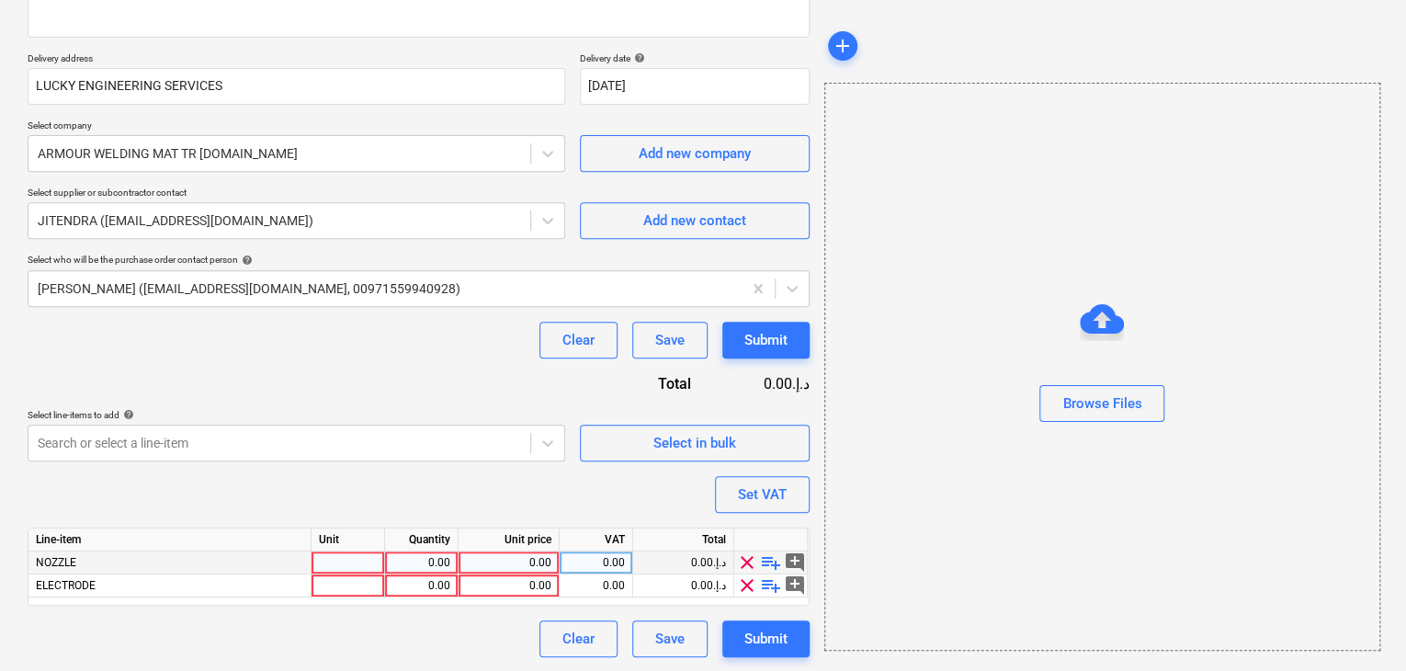
click at [322, 557] on div at bounding box center [349, 562] width 74 height 23
type input "NOS"
type textarea "x"
type input "NOS"
type textarea "x"
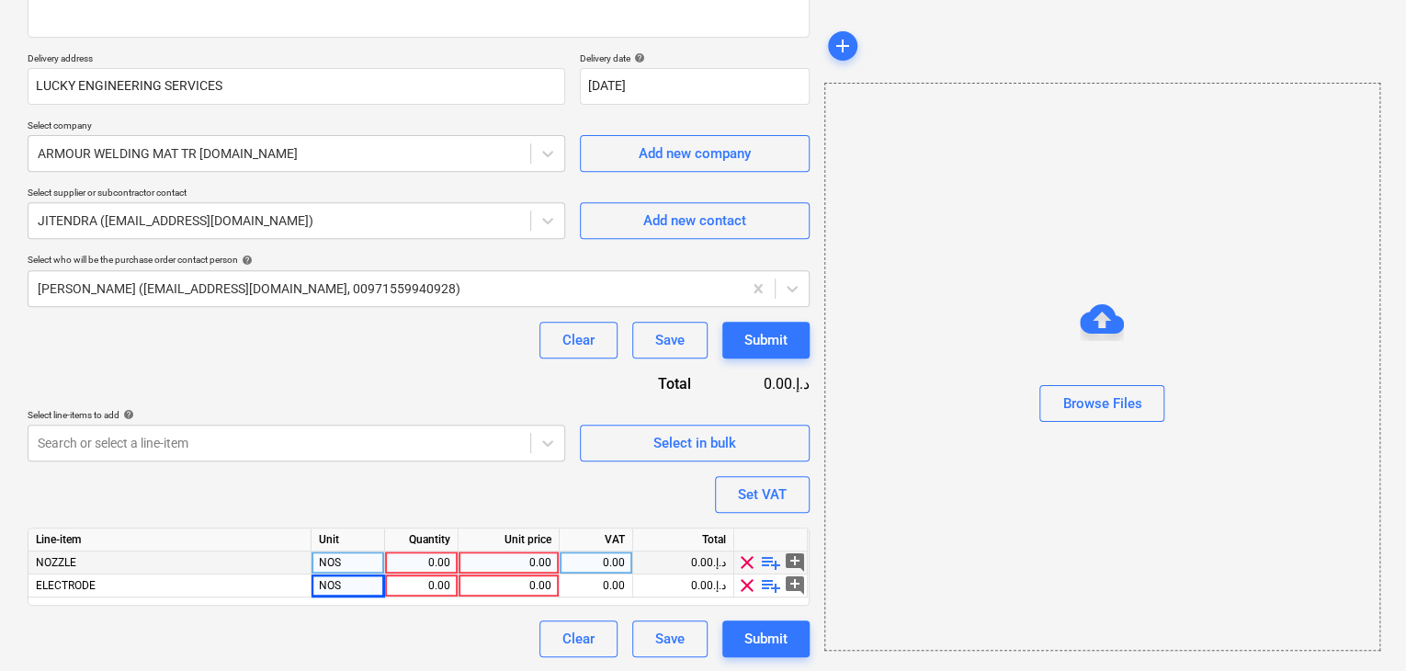
click at [416, 558] on div "0.00" at bounding box center [421, 562] width 58 height 23
type input "15"
type textarea "x"
type input "15"
type textarea "x"
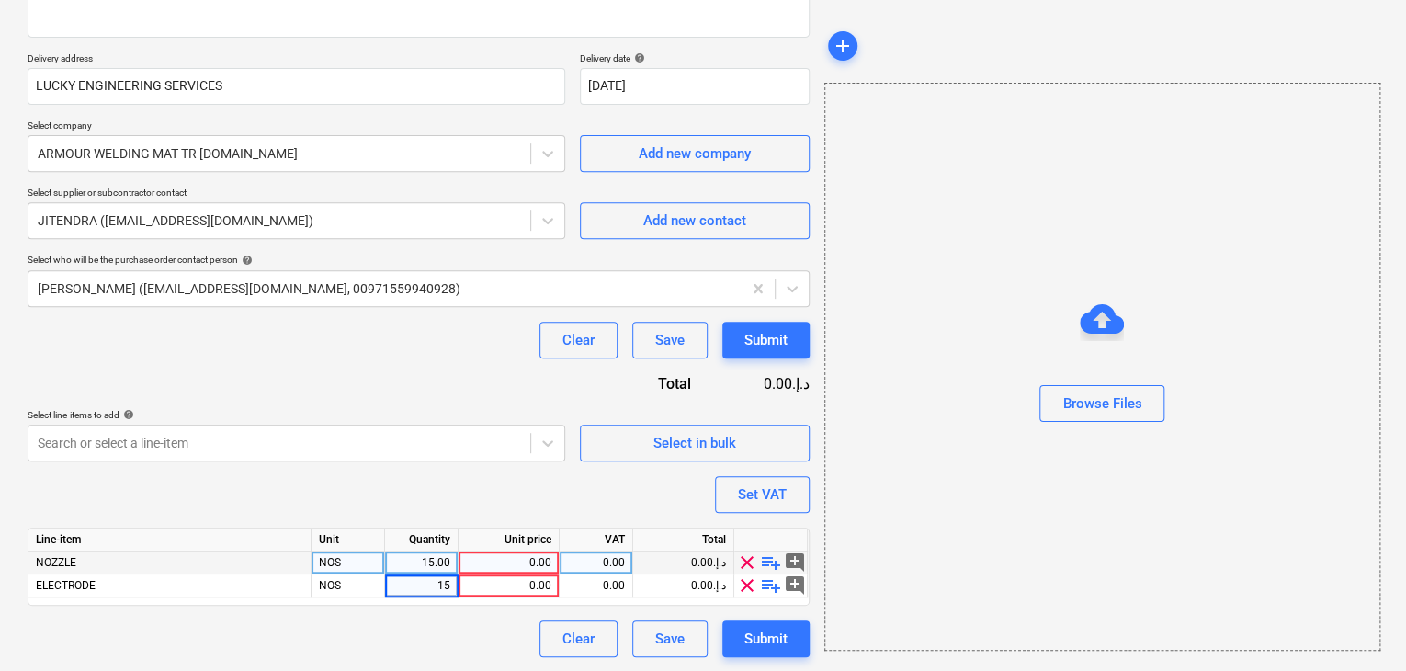
click at [515, 561] on div "0.00" at bounding box center [508, 562] width 85 height 23
type input "15"
type textarea "x"
type input "15"
type textarea "x"
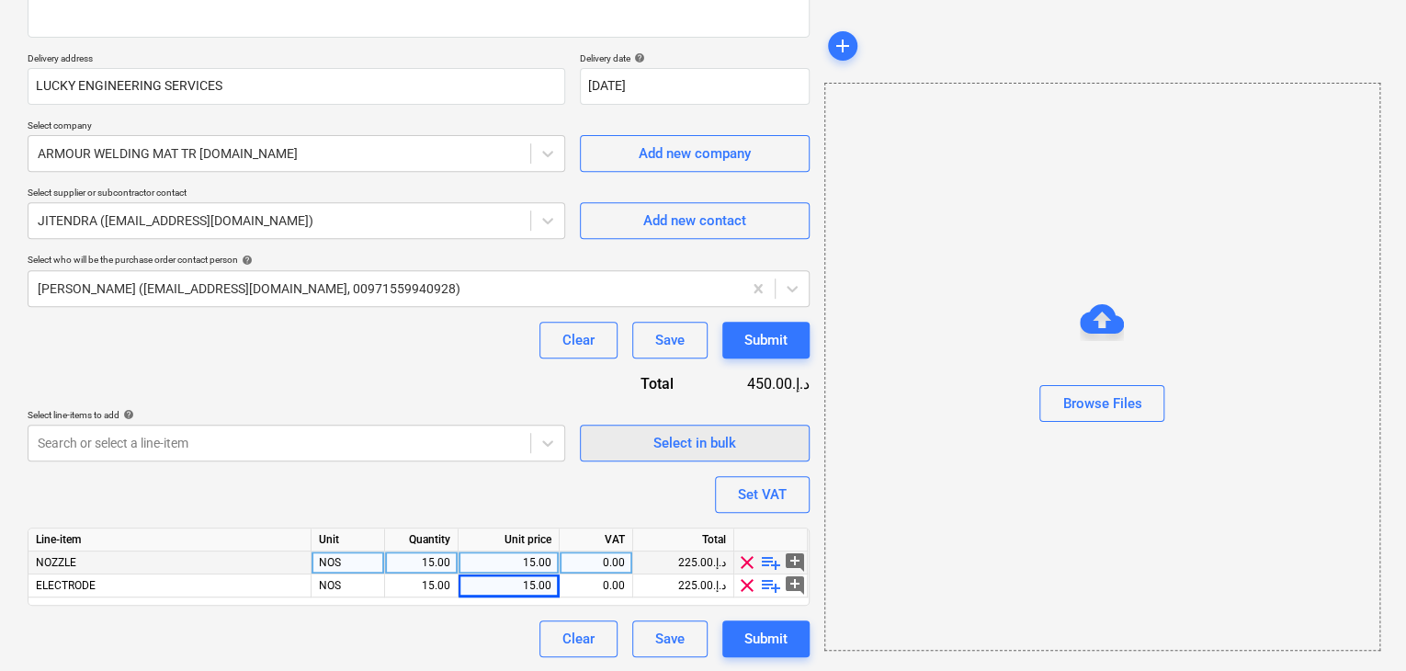
drag, startPoint x: 903, startPoint y: 448, endPoint x: 763, endPoint y: 452, distance: 140.7
click at [900, 447] on div "Browse Files" at bounding box center [1102, 367] width 556 height 568
click at [746, 480] on button "Set VAT" at bounding box center [762, 494] width 95 height 37
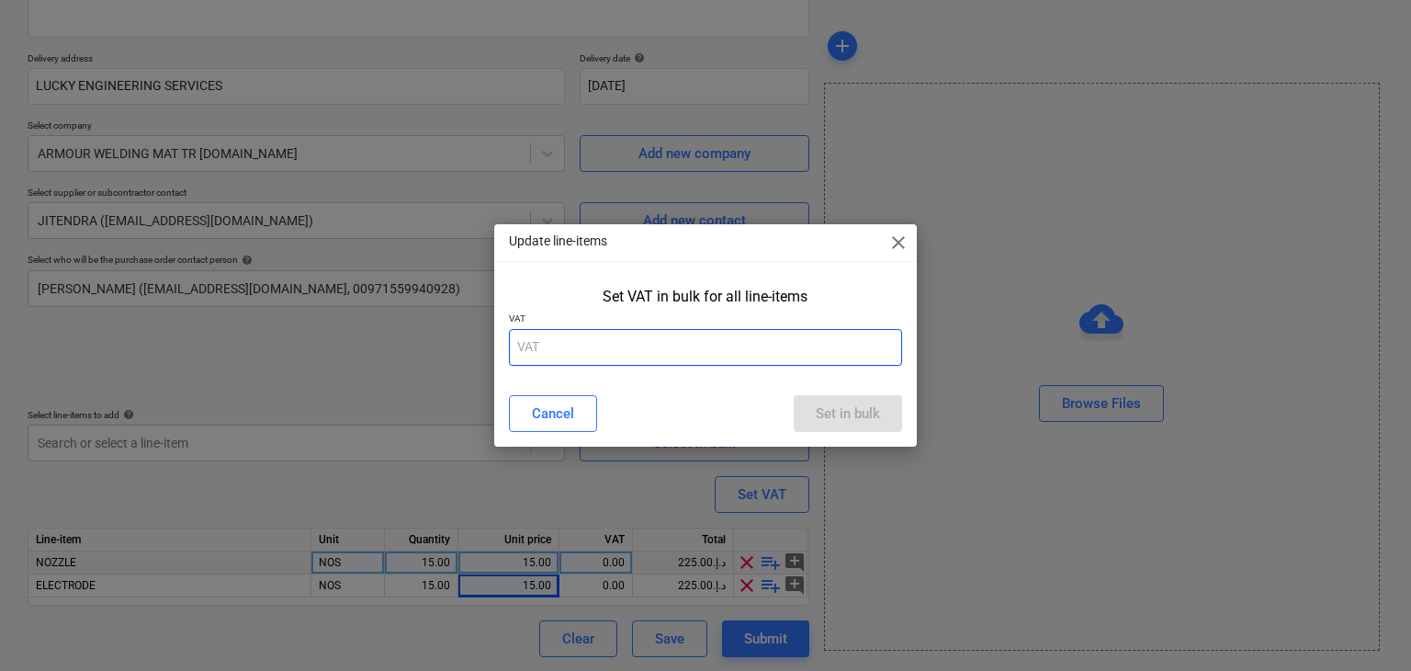
click at [653, 345] on input "text" at bounding box center [706, 347] width 394 height 37
type input "5"
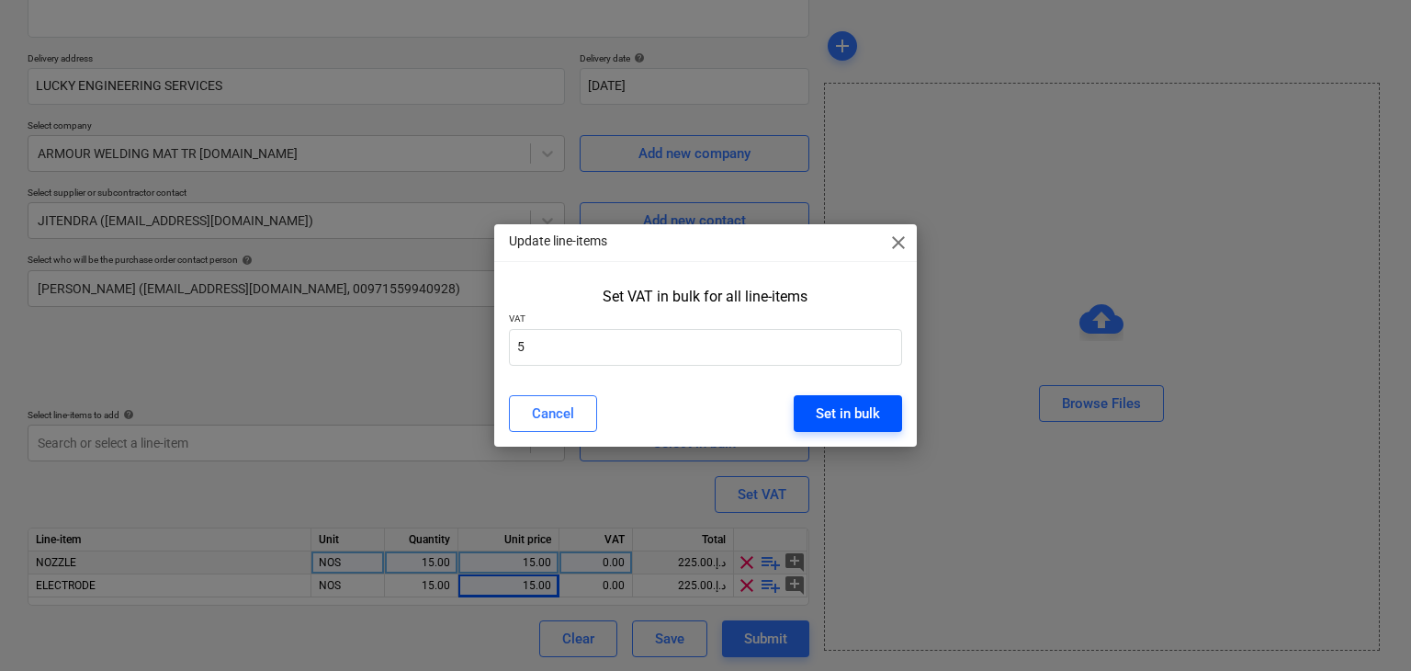
drag, startPoint x: 842, startPoint y: 405, endPoint x: 832, endPoint y: 383, distance: 24.3
click at [840, 403] on div "Set in bulk" at bounding box center [848, 414] width 64 height 24
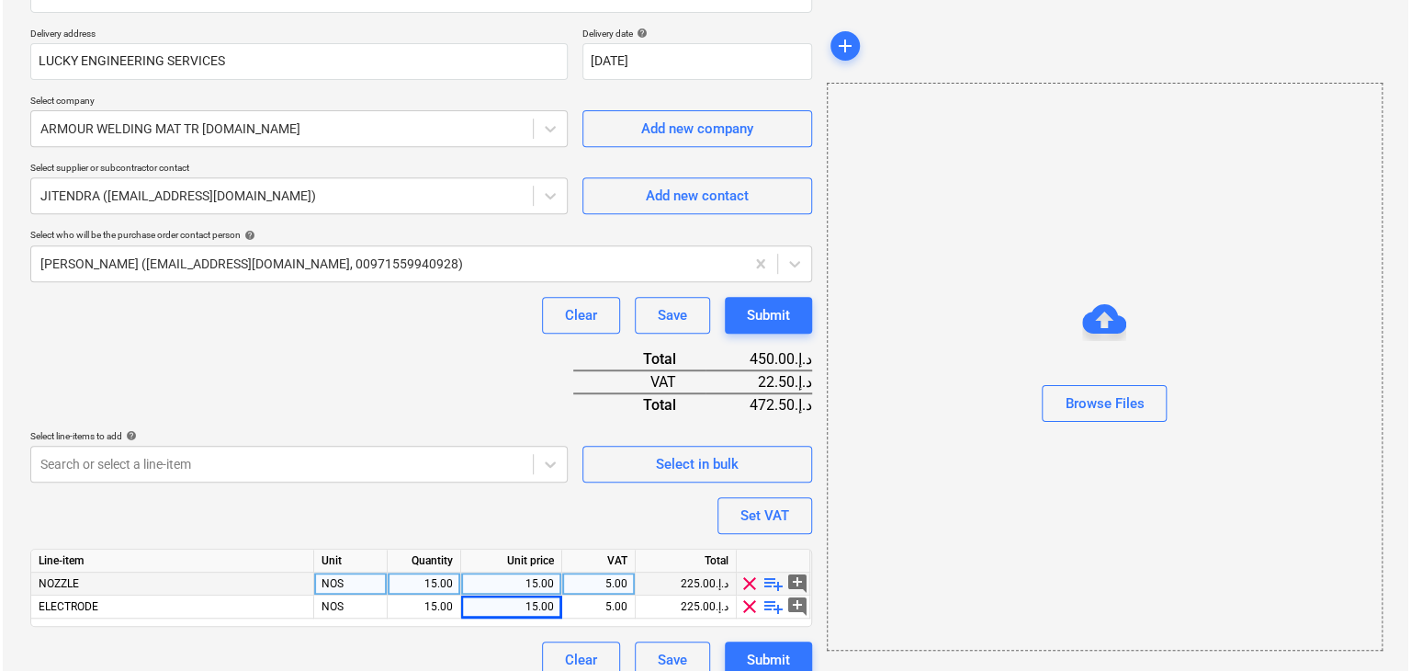
scroll to position [337, 0]
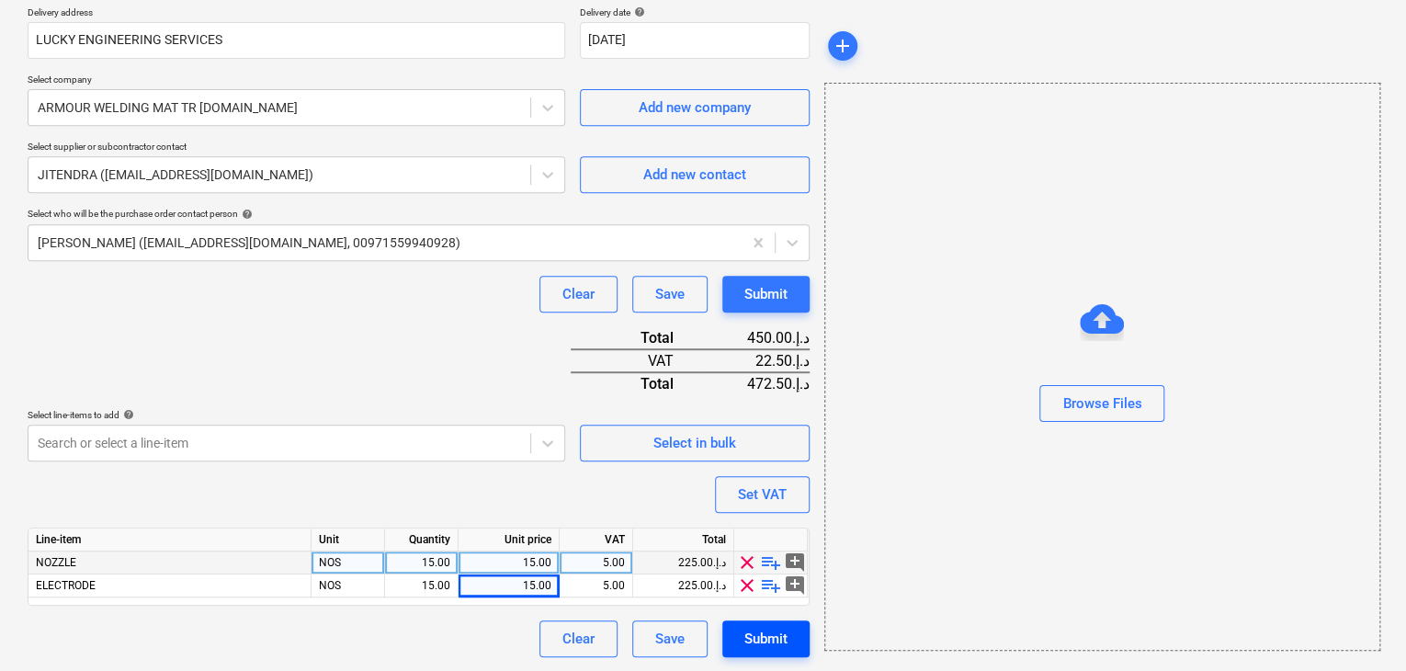
click at [762, 633] on div "Submit" at bounding box center [765, 639] width 43 height 24
type textarea "x"
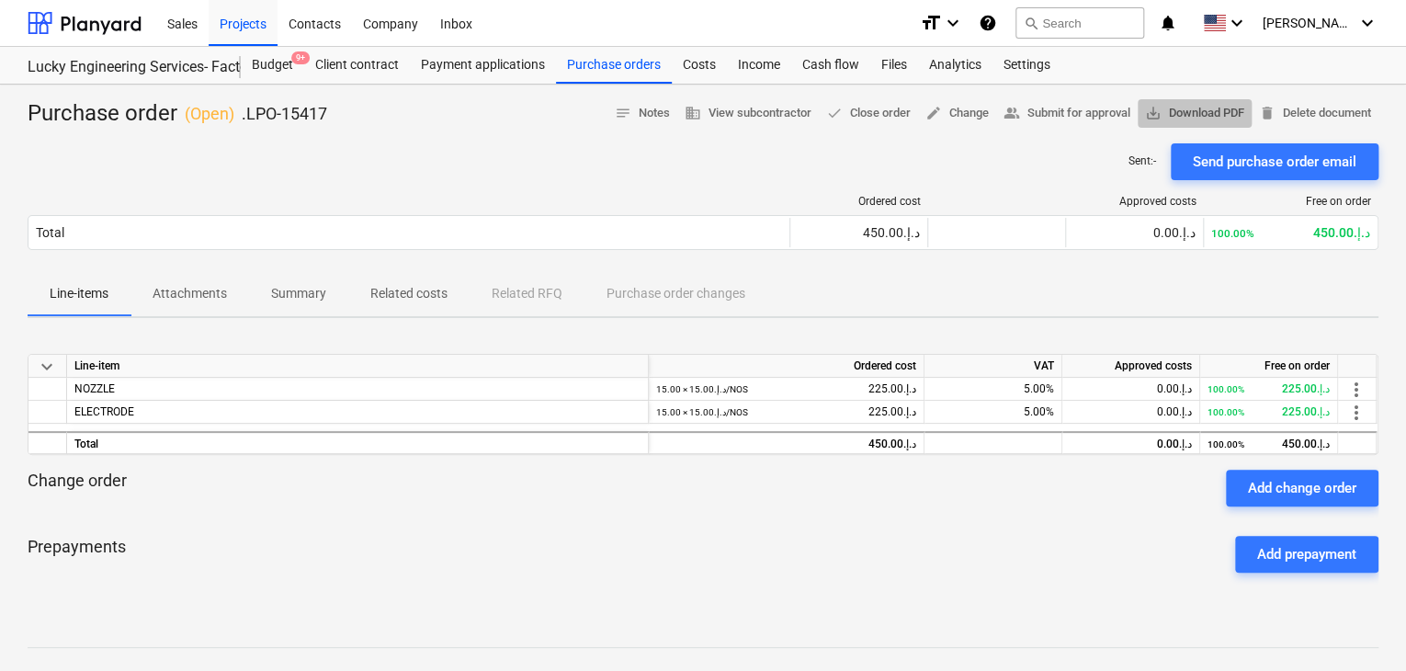
click at [1183, 115] on span "save_alt Download PDF" at bounding box center [1194, 113] width 99 height 21
